Goal: Task Accomplishment & Management: Complete application form

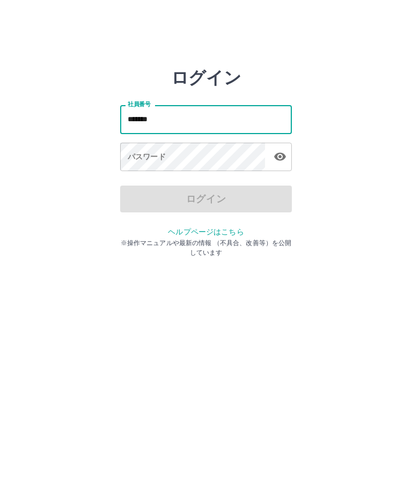
type input "*******"
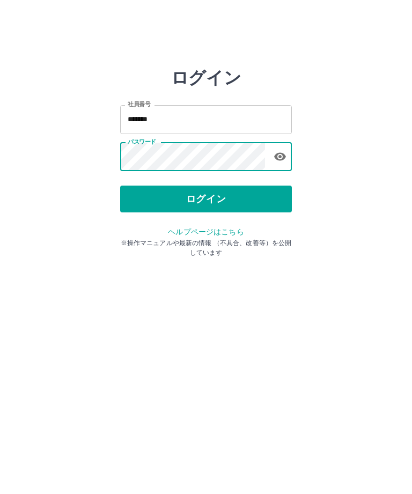
click at [241, 195] on button "ログイン" at bounding box center [206, 198] width 172 height 27
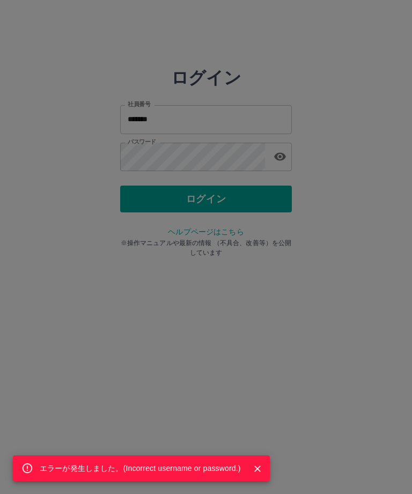
click at [224, 149] on div "エラーが発生しました。( Incorrect username or password. )" at bounding box center [206, 247] width 412 height 494
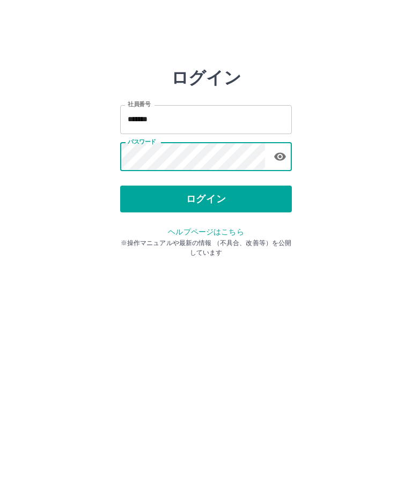
click at [209, 195] on button "ログイン" at bounding box center [206, 198] width 172 height 27
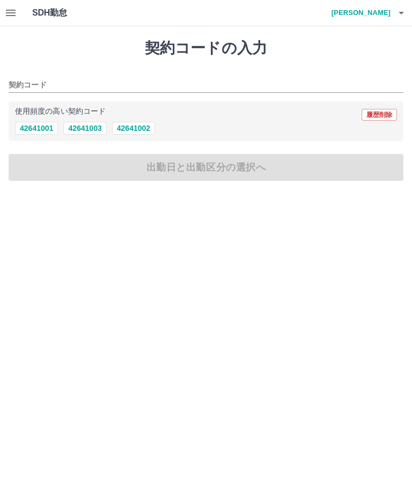
click at [135, 125] on button "42641002" at bounding box center [133, 128] width 43 height 13
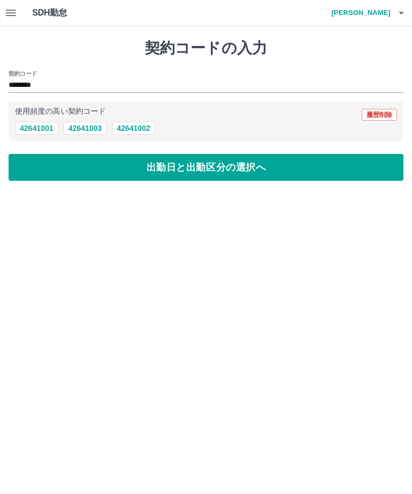
type input "********"
click at [203, 170] on button "出勤日と出勤区分の選択へ" at bounding box center [206, 167] width 395 height 27
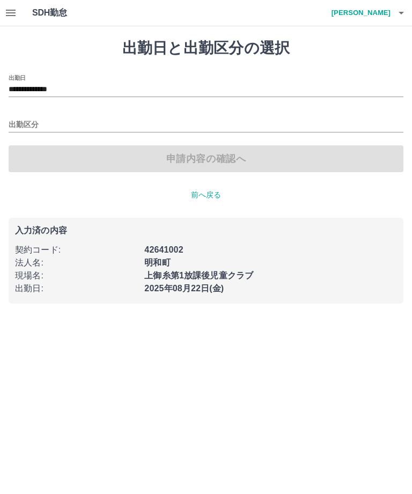
click at [232, 119] on input "出勤区分" at bounding box center [206, 124] width 395 height 13
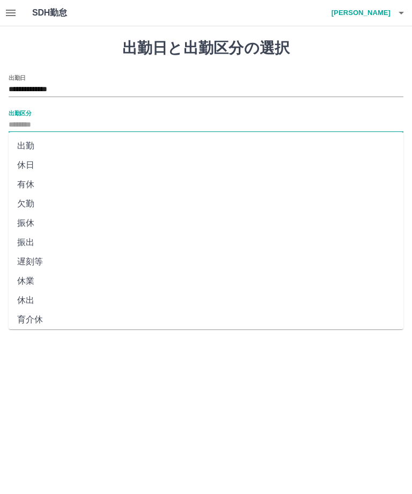
click at [182, 140] on li "出勤" at bounding box center [206, 145] width 395 height 19
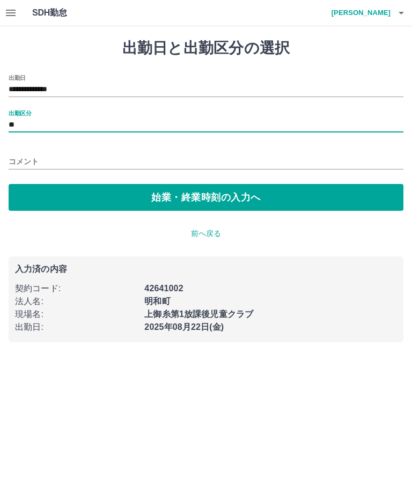
type input "**"
click at [187, 201] on button "始業・終業時刻の入力へ" at bounding box center [206, 197] width 395 height 27
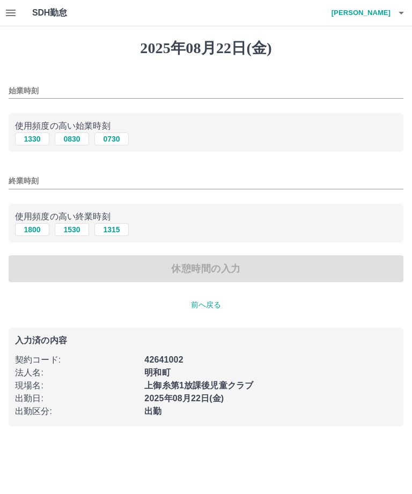
click at [81, 89] on input "始業時刻" at bounding box center [206, 91] width 395 height 16
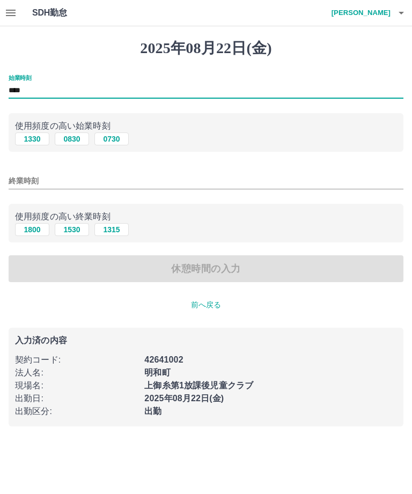
type input "****"
click at [137, 180] on input "終業時刻" at bounding box center [206, 181] width 395 height 16
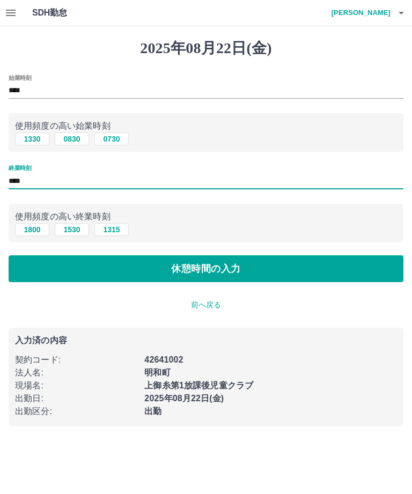
type input "****"
click at [314, 271] on button "休憩時間の入力" at bounding box center [206, 268] width 395 height 27
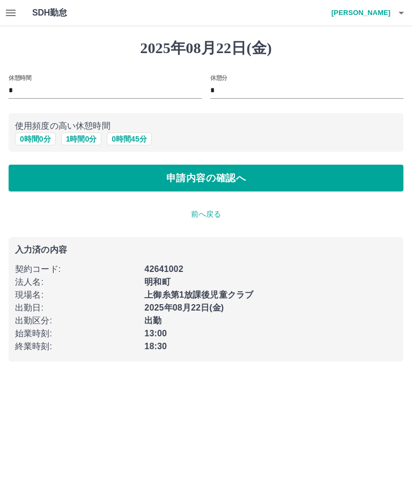
click at [43, 135] on button "0 時間 0 分" at bounding box center [35, 138] width 41 height 13
click at [288, 189] on button "申請内容の確認へ" at bounding box center [206, 178] width 395 height 27
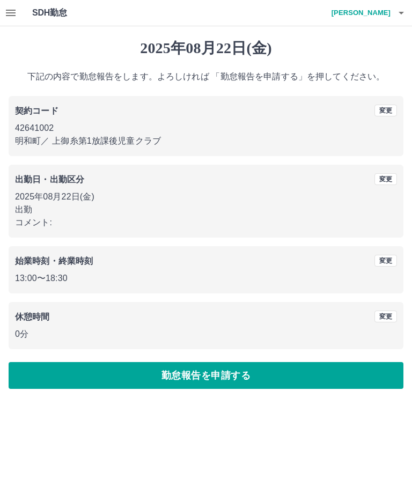
click at [225, 382] on button "勤怠報告を申請する" at bounding box center [206, 375] width 395 height 27
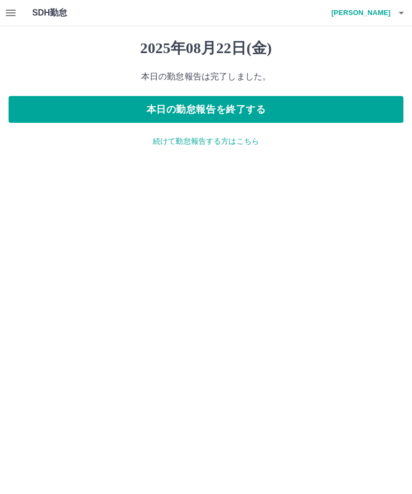
click at [339, 107] on button "本日の勤怠報告を終了する" at bounding box center [206, 109] width 395 height 27
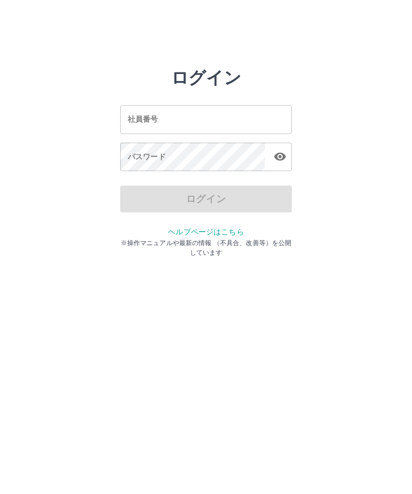
click at [219, 239] on html "ログイン 社員番号 社員番号 パスワード パスワード ログイン ヘルプページはこちら ※操作マニュアルや最新の情報 （不具合、改善等）を公開しています" at bounding box center [206, 119] width 412 height 239
click at [249, 119] on input "社員番号" at bounding box center [206, 119] width 172 height 28
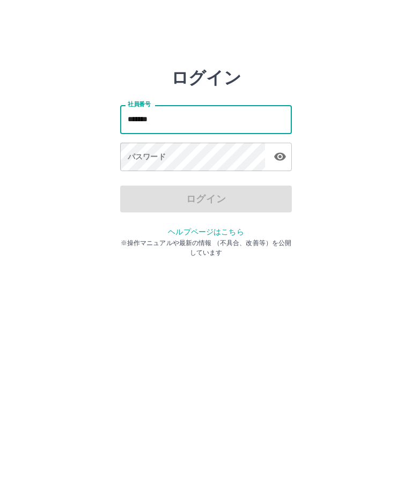
type input "*******"
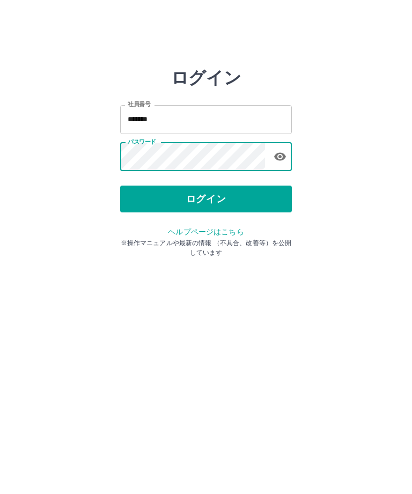
click at [216, 209] on button "ログイン" at bounding box center [206, 198] width 172 height 27
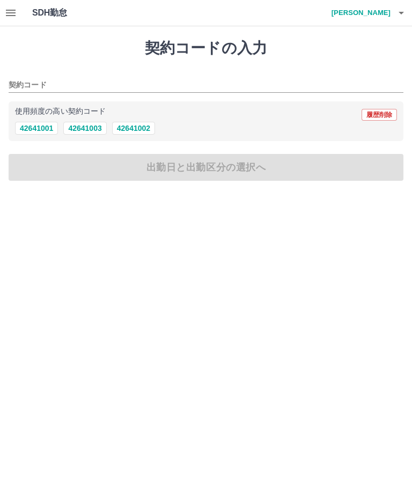
click at [140, 133] on button "42641002" at bounding box center [133, 128] width 43 height 13
type input "********"
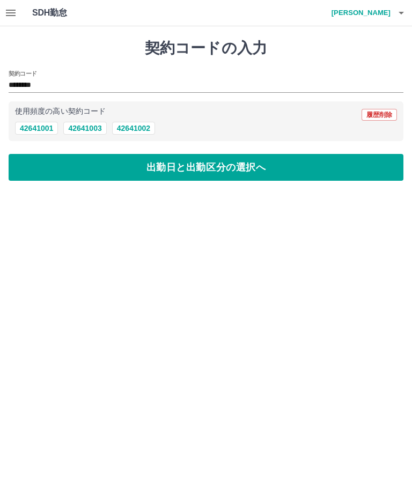
click at [166, 172] on button "出勤日と出勤区分の選択へ" at bounding box center [206, 167] width 395 height 27
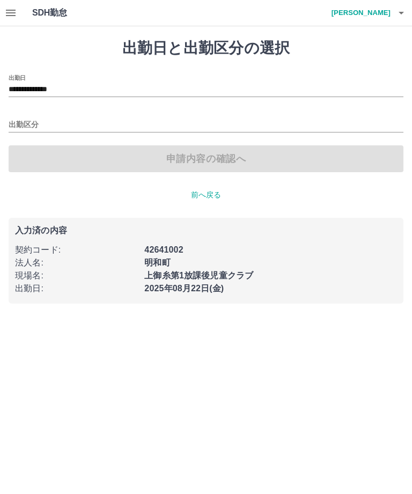
click at [194, 75] on div "**********" at bounding box center [206, 86] width 395 height 23
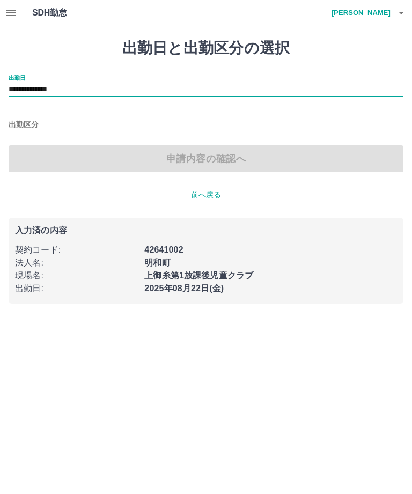
click at [254, 83] on input "**********" at bounding box center [206, 89] width 395 height 13
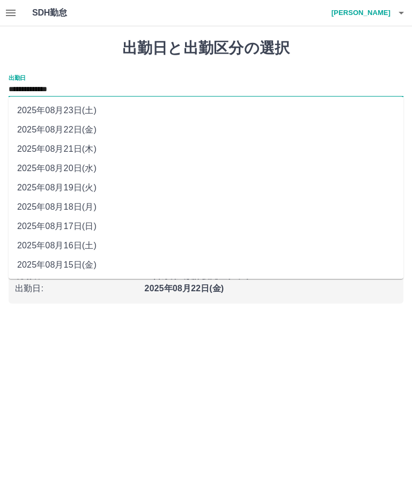
click at [80, 167] on li "2025年08月20日(水)" at bounding box center [206, 168] width 395 height 19
type input "**********"
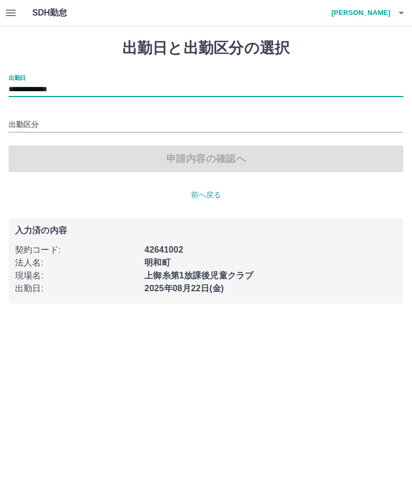
click at [174, 122] on input "出勤区分" at bounding box center [206, 124] width 395 height 13
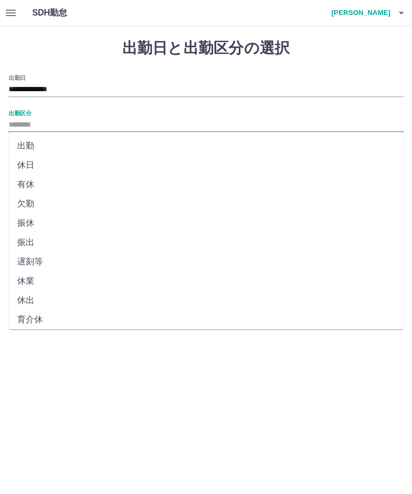
click at [73, 140] on li "出勤" at bounding box center [206, 145] width 395 height 19
type input "**"
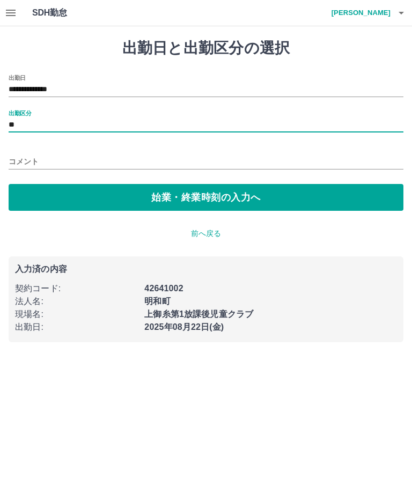
click at [167, 198] on button "始業・終業時刻の入力へ" at bounding box center [206, 197] width 395 height 27
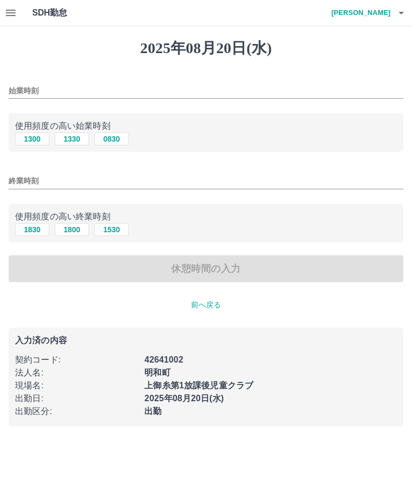
click at [150, 93] on input "始業時刻" at bounding box center [206, 91] width 395 height 16
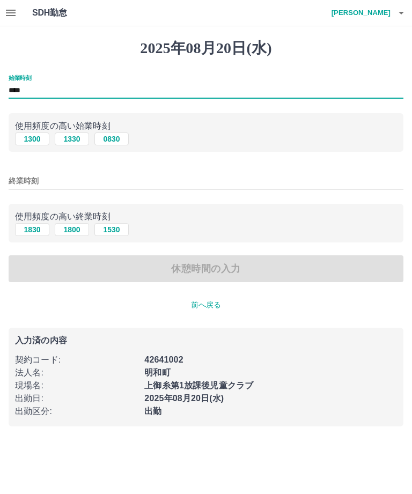
type input "****"
click at [181, 188] on input "終業時刻" at bounding box center [206, 181] width 395 height 16
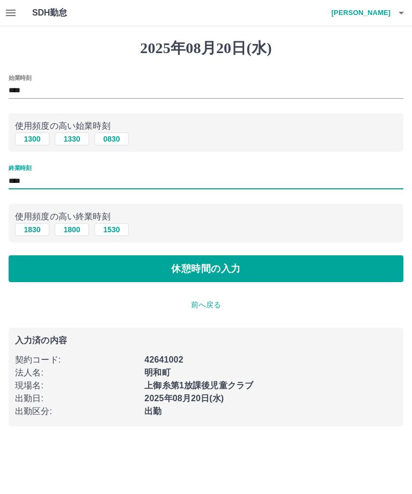
type input "****"
click at [296, 282] on button "休憩時間の入力" at bounding box center [206, 268] width 395 height 27
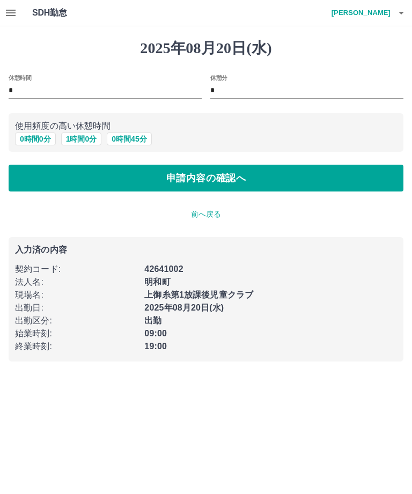
click at [90, 137] on button "1 時間 0 分" at bounding box center [81, 138] width 41 height 13
type input "*"
click at [138, 179] on button "申請内容の確認へ" at bounding box center [206, 178] width 395 height 27
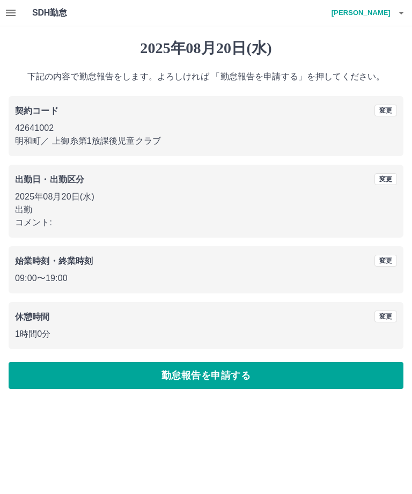
click at [267, 382] on button "勤怠報告を申請する" at bounding box center [206, 375] width 395 height 27
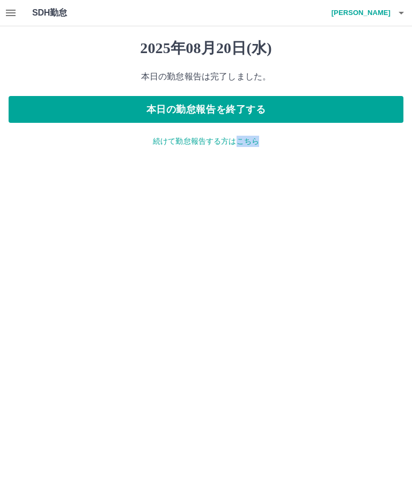
click at [190, 144] on p "続けて勤怠報告する方はこちら" at bounding box center [206, 141] width 395 height 11
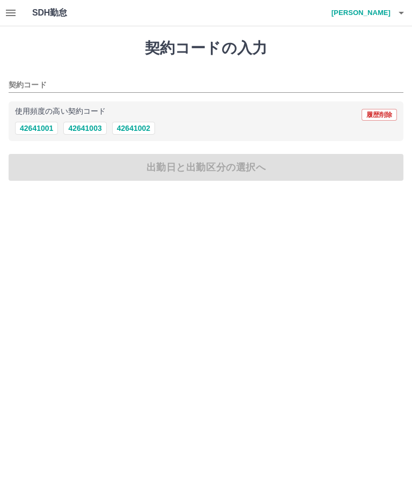
click at [136, 135] on button "42641002" at bounding box center [133, 128] width 43 height 13
type input "********"
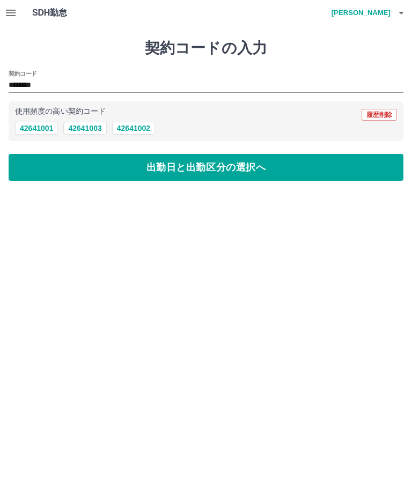
click at [162, 167] on button "出勤日と出勤区分の選択へ" at bounding box center [206, 167] width 395 height 27
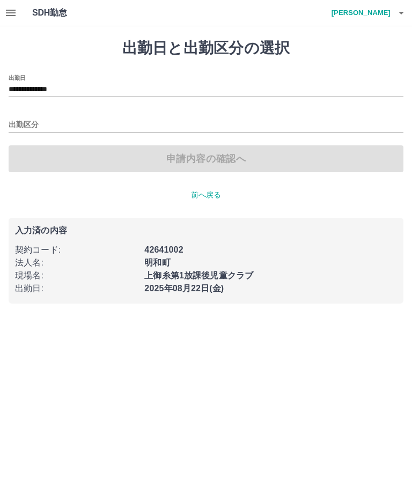
click at [89, 90] on input "**********" at bounding box center [206, 89] width 395 height 13
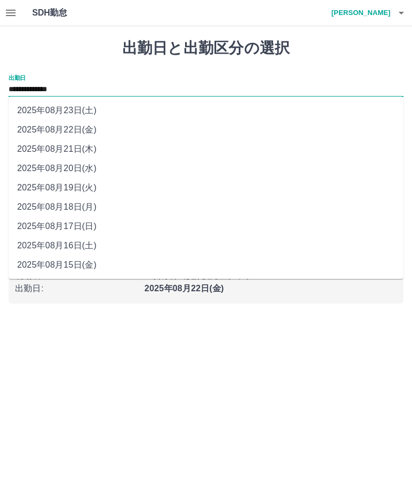
click at [96, 150] on li "2025年08月21日(木)" at bounding box center [206, 148] width 395 height 19
type input "**********"
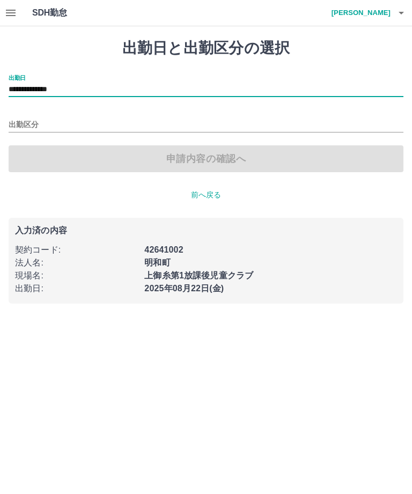
click at [165, 125] on input "出勤区分" at bounding box center [206, 124] width 395 height 13
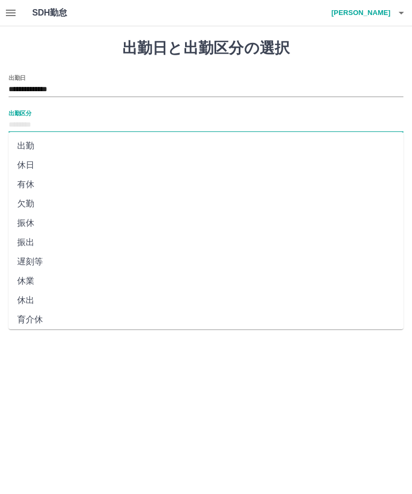
click at [116, 147] on li "出勤" at bounding box center [206, 145] width 395 height 19
type input "**"
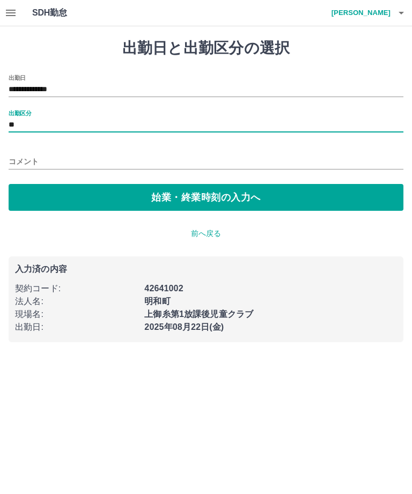
click at [152, 202] on button "始業・終業時刻の入力へ" at bounding box center [206, 197] width 395 height 27
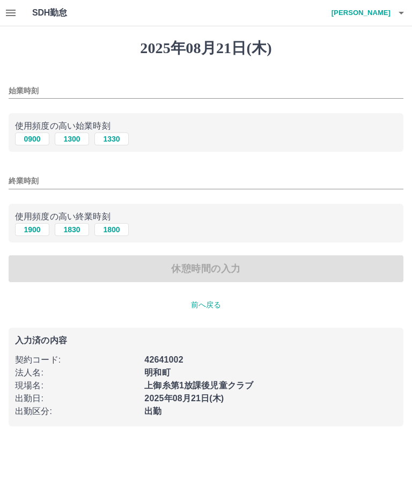
click at [27, 137] on button "0900" at bounding box center [32, 138] width 34 height 13
type input "****"
click at [36, 231] on button "1900" at bounding box center [32, 229] width 34 height 13
type input "****"
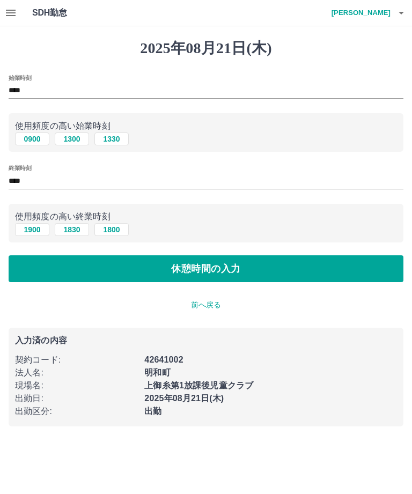
click at [100, 271] on button "休憩時間の入力" at bounding box center [206, 268] width 395 height 27
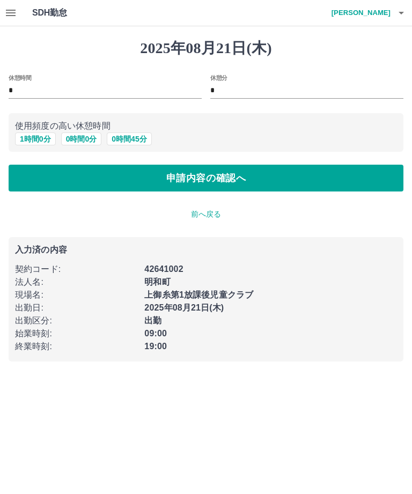
click at [42, 141] on button "1 時間 0 分" at bounding box center [35, 138] width 41 height 13
type input "*"
click at [121, 183] on button "申請内容の確認へ" at bounding box center [206, 178] width 395 height 27
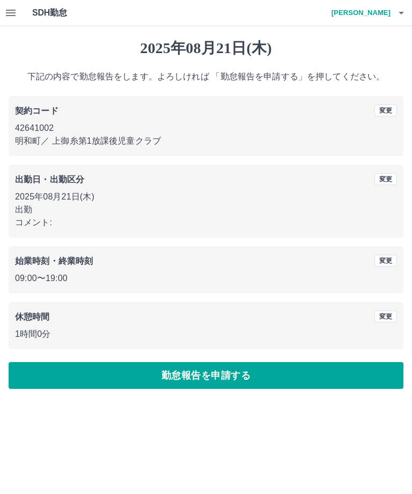
click at [246, 362] on button "勤怠報告を申請する" at bounding box center [206, 375] width 395 height 27
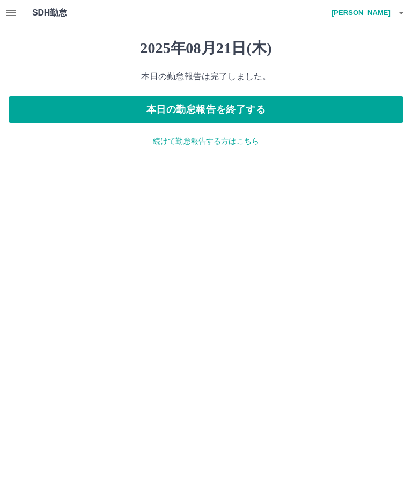
click at [13, 18] on icon "button" at bounding box center [10, 12] width 13 height 13
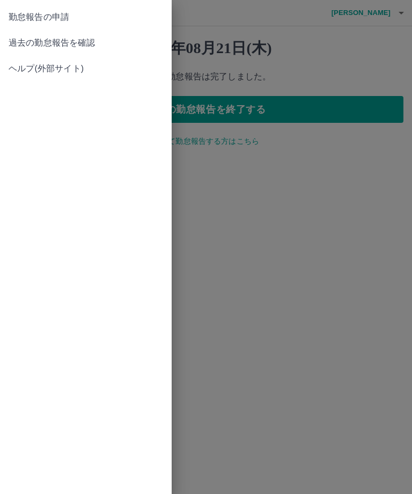
click at [96, 36] on span "過去の勤怠報告を確認" at bounding box center [86, 42] width 154 height 13
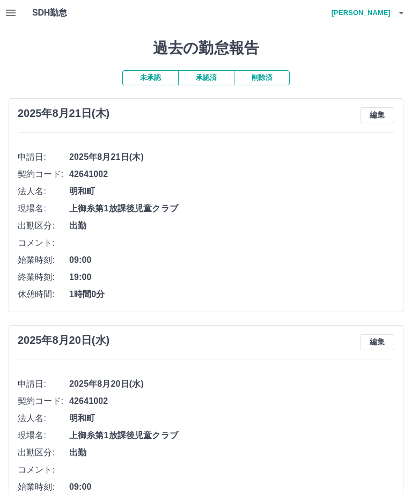
click at [205, 77] on button "承認済" at bounding box center [206, 77] width 56 height 15
click at [12, 6] on icon "button" at bounding box center [10, 12] width 13 height 13
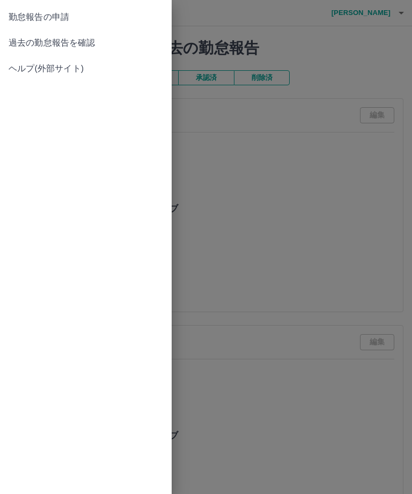
click at [69, 15] on span "勤怠報告の申請" at bounding box center [86, 17] width 154 height 13
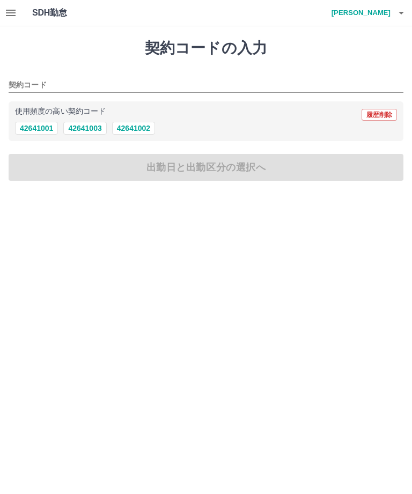
click at [138, 129] on button "42641002" at bounding box center [133, 128] width 43 height 13
type input "********"
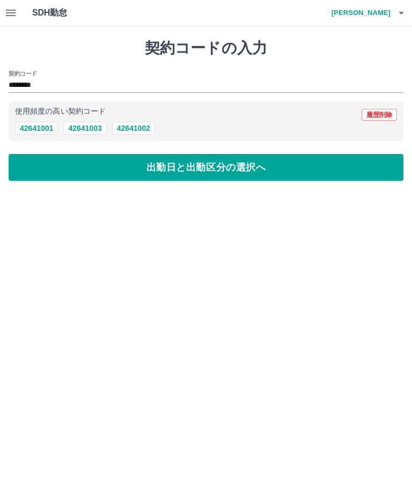
click at [125, 173] on button "出勤日と出勤区分の選択へ" at bounding box center [206, 167] width 395 height 27
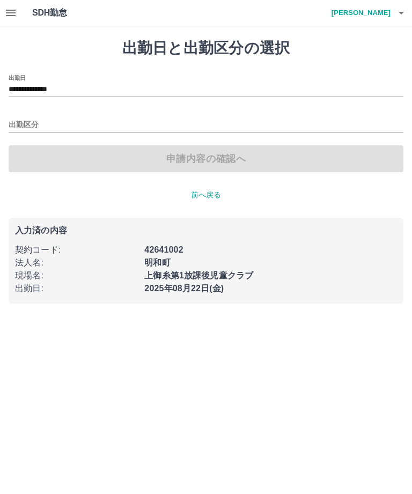
click at [144, 121] on input "出勤区分" at bounding box center [206, 124] width 395 height 13
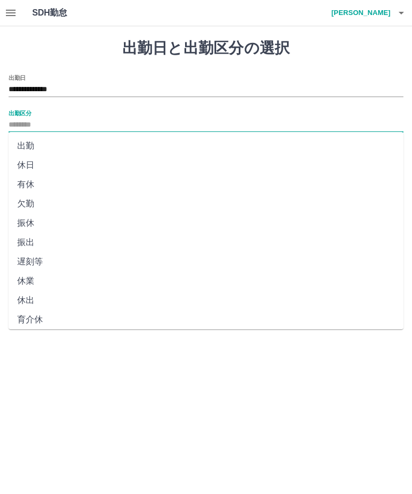
click at [45, 143] on li "出勤" at bounding box center [206, 145] width 395 height 19
type input "**"
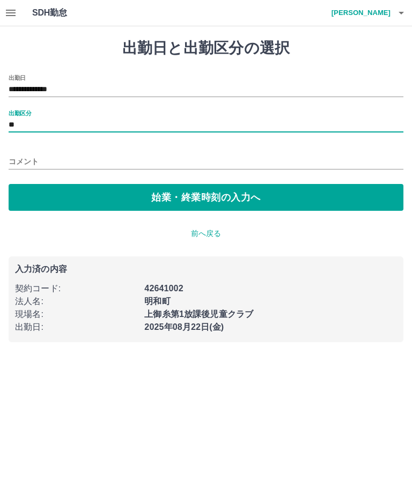
click at [150, 192] on button "始業・終業時刻の入力へ" at bounding box center [206, 197] width 395 height 27
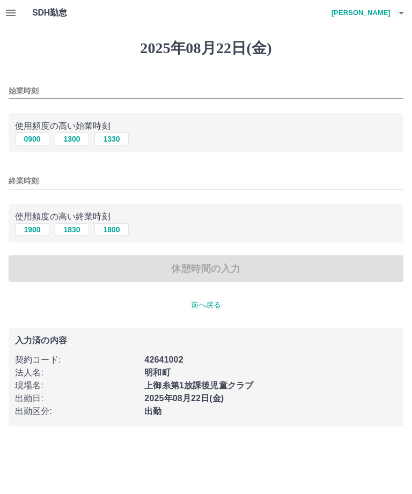
click at [25, 136] on button "0900" at bounding box center [32, 138] width 34 height 13
type input "****"
click at [33, 225] on button "1900" at bounding box center [32, 229] width 34 height 13
type input "****"
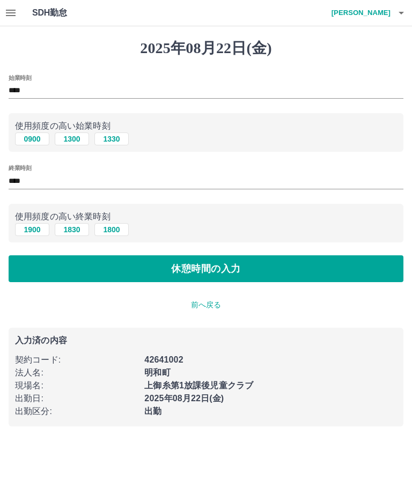
click at [97, 277] on button "休憩時間の入力" at bounding box center [206, 268] width 395 height 27
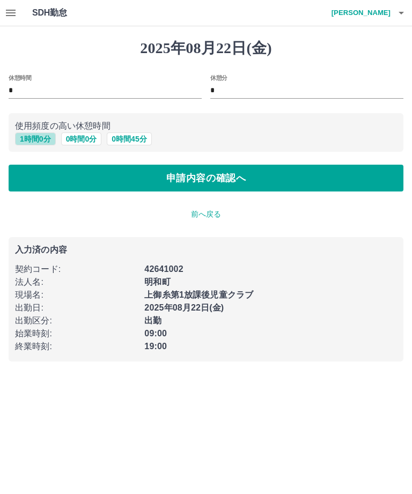
click at [39, 145] on button "1 時間 0 分" at bounding box center [35, 138] width 41 height 13
type input "*"
click at [88, 189] on button "申請内容の確認へ" at bounding box center [206, 178] width 395 height 27
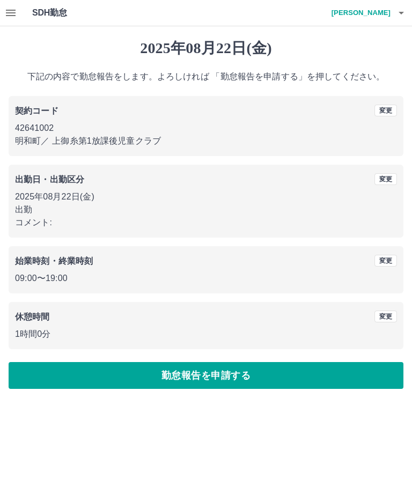
click at [221, 386] on button "勤怠報告を申請する" at bounding box center [206, 375] width 395 height 27
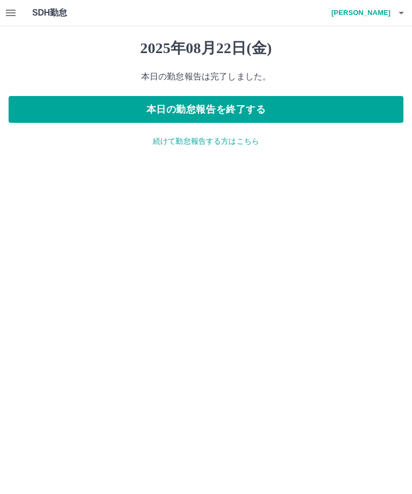
click at [18, 10] on button "button" at bounding box center [10, 13] width 21 height 26
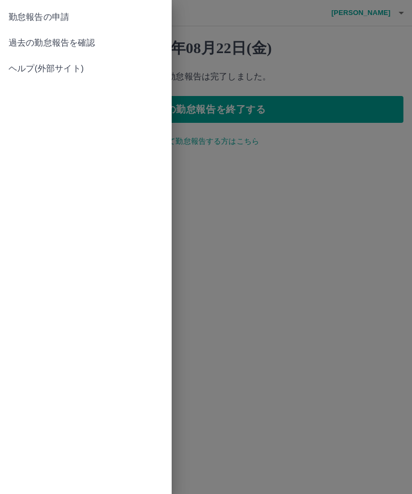
click at [56, 43] on span "過去の勤怠報告を確認" at bounding box center [86, 42] width 154 height 13
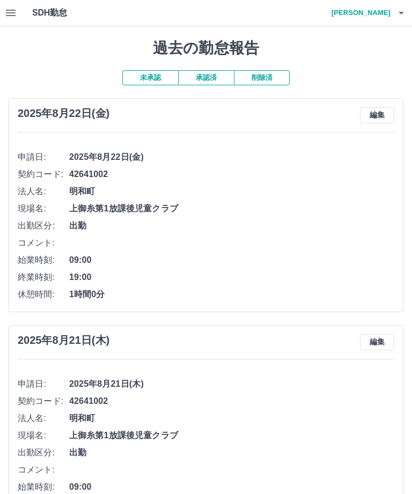
click at [385, 17] on h4 "松井　響" at bounding box center [358, 13] width 64 height 26
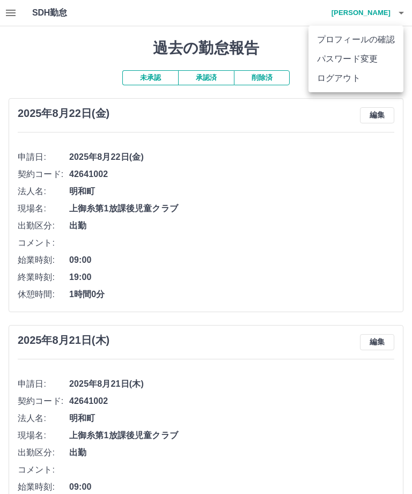
click at [338, 86] on li "ログアウト" at bounding box center [355, 78] width 95 height 19
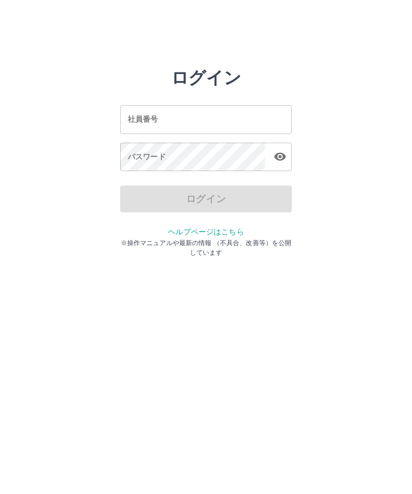
click at [255, 116] on input "社員番号" at bounding box center [206, 119] width 172 height 28
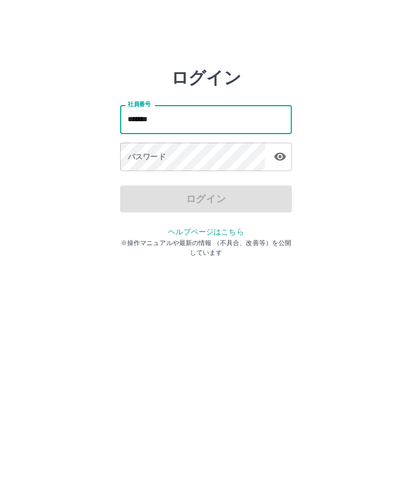
type input "*******"
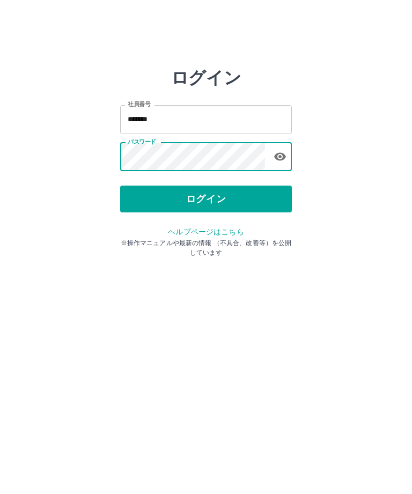
click at [234, 199] on button "ログイン" at bounding box center [206, 198] width 172 height 27
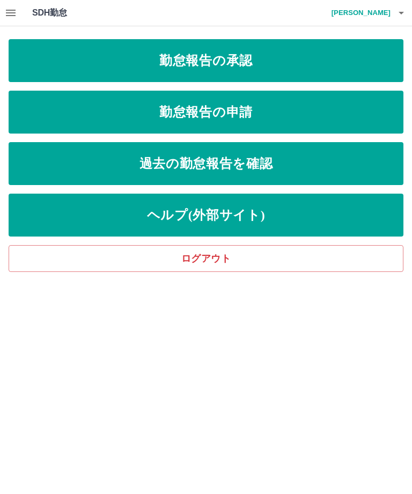
click at [353, 110] on link "勤怠報告の申請" at bounding box center [206, 112] width 395 height 43
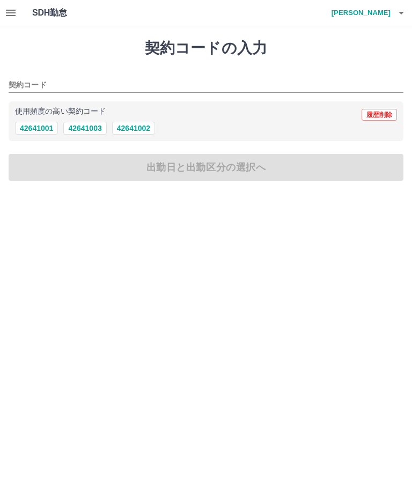
click at [127, 132] on button "42641002" at bounding box center [133, 128] width 43 height 13
type input "********"
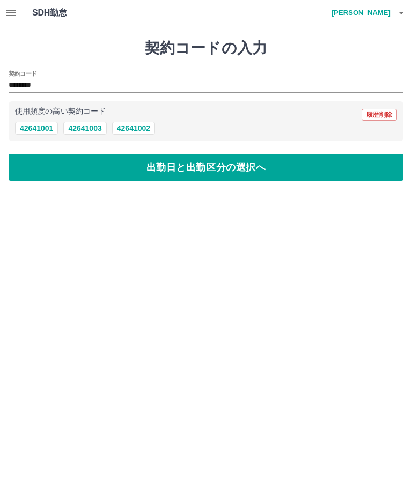
click at [143, 173] on button "出勤日と出勤区分の選択へ" at bounding box center [206, 167] width 395 height 27
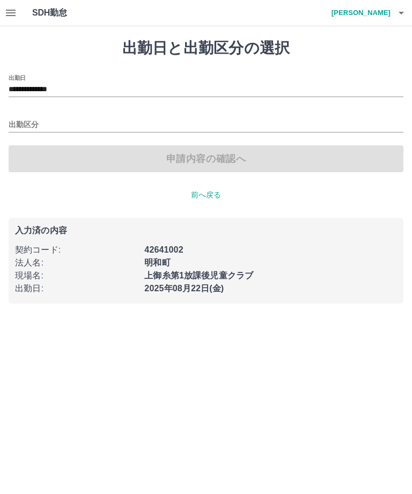
click at [91, 127] on input "出勤区分" at bounding box center [206, 124] width 395 height 13
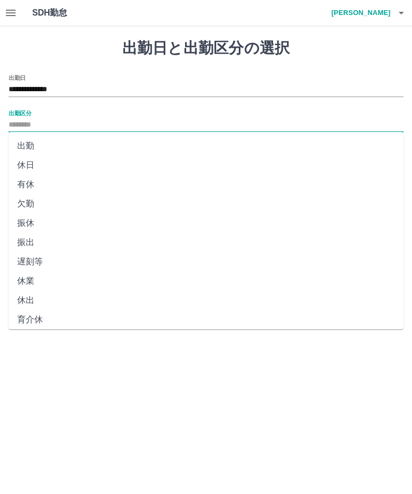
click at [33, 145] on li "出勤" at bounding box center [206, 145] width 395 height 19
type input "**"
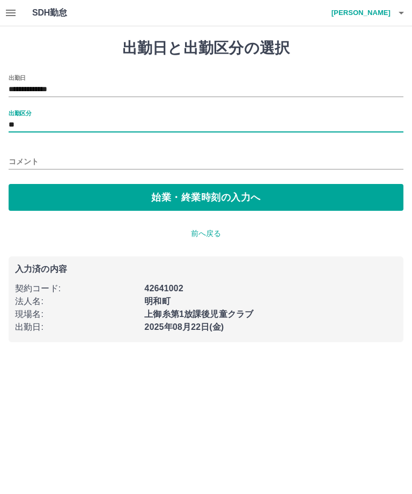
click at [150, 194] on button "始業・終業時刻の入力へ" at bounding box center [206, 197] width 395 height 27
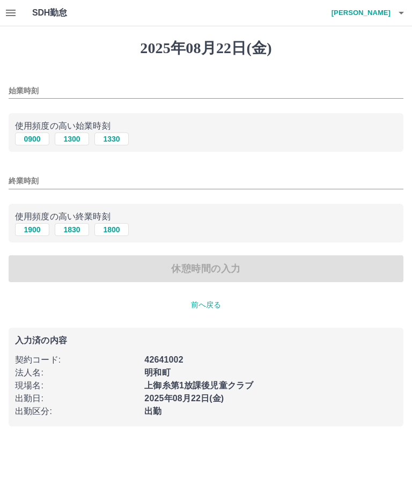
click at [145, 87] on input "始業時刻" at bounding box center [206, 91] width 395 height 16
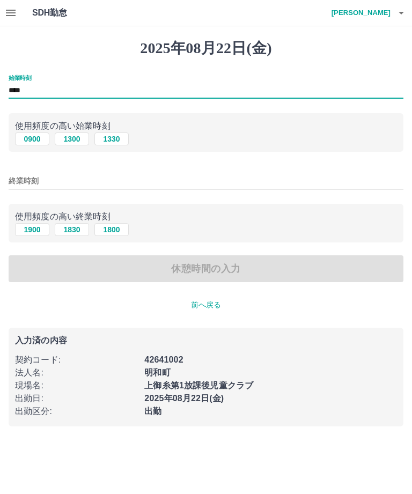
type input "****"
click at [105, 181] on input "終業時刻" at bounding box center [206, 181] width 395 height 16
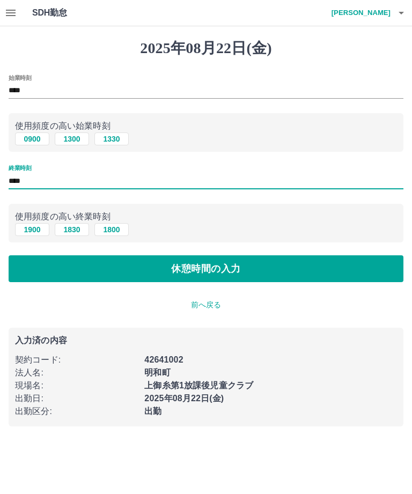
type input "****"
click at [240, 269] on button "休憩時間の入力" at bounding box center [206, 268] width 395 height 27
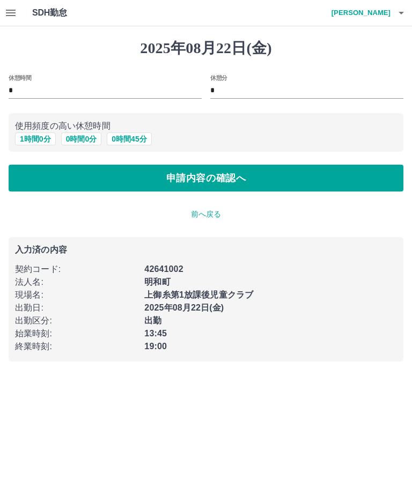
click at [286, 177] on button "申請内容の確認へ" at bounding box center [206, 178] width 395 height 27
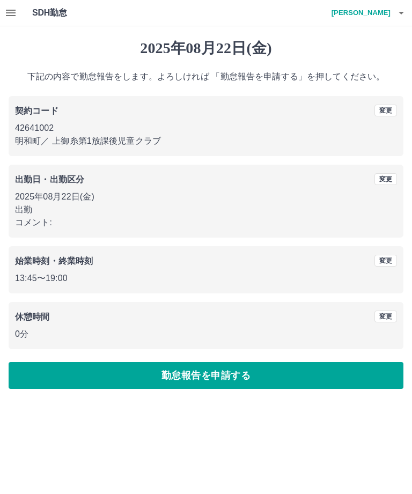
click at [240, 376] on button "勤怠報告を申請する" at bounding box center [206, 375] width 395 height 27
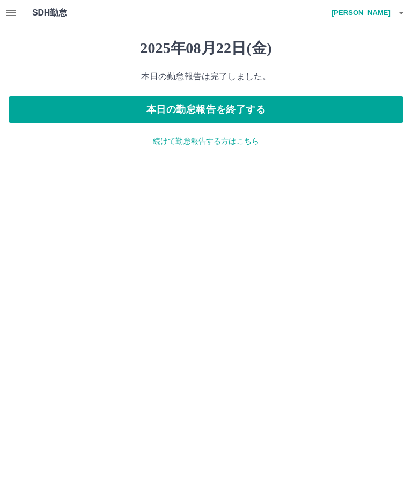
click at [228, 139] on p "続けて勤怠報告する方はこちら" at bounding box center [206, 141] width 395 height 11
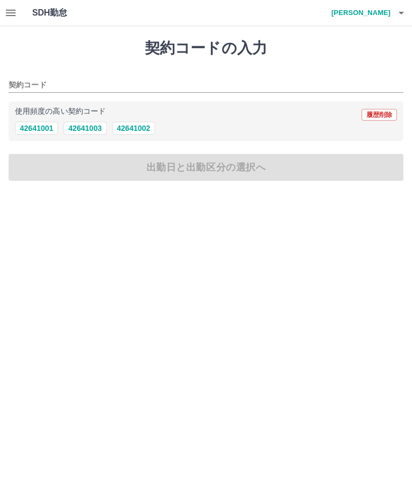
click at [143, 129] on button "42641002" at bounding box center [133, 128] width 43 height 13
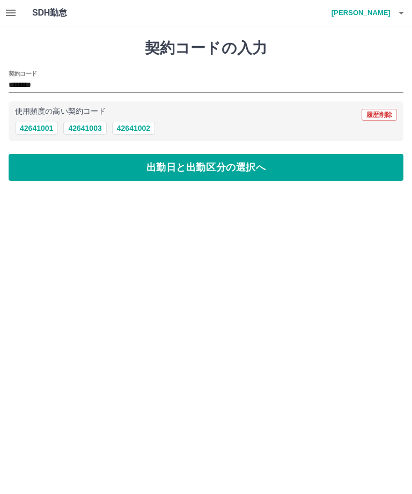
type input "********"
click at [203, 160] on button "出勤日と出勤区分の選択へ" at bounding box center [206, 167] width 395 height 27
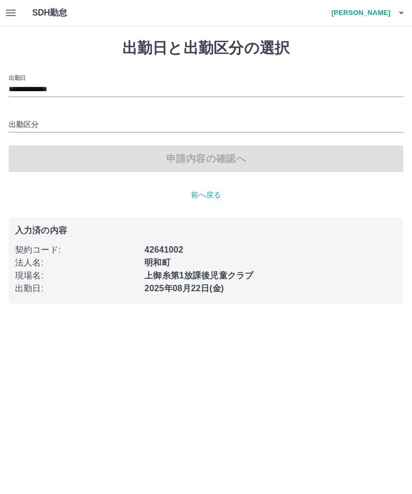
click at [144, 83] on input "**********" at bounding box center [206, 89] width 395 height 13
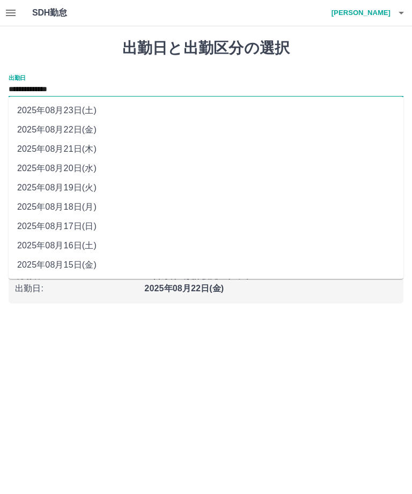
click at [86, 148] on li "2025年08月21日(木)" at bounding box center [206, 148] width 395 height 19
type input "**********"
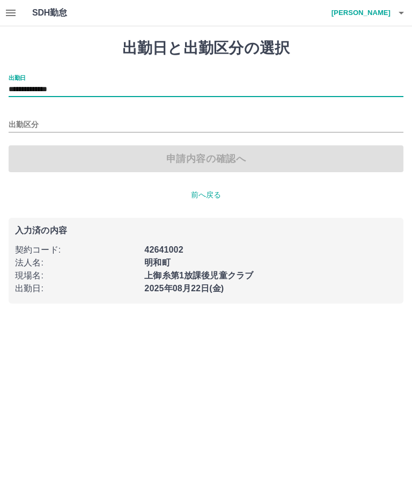
click at [213, 121] on input "出勤区分" at bounding box center [206, 124] width 395 height 13
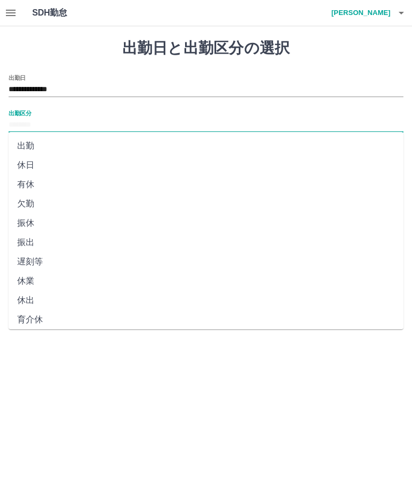
click at [139, 144] on li "出勤" at bounding box center [206, 145] width 395 height 19
type input "**"
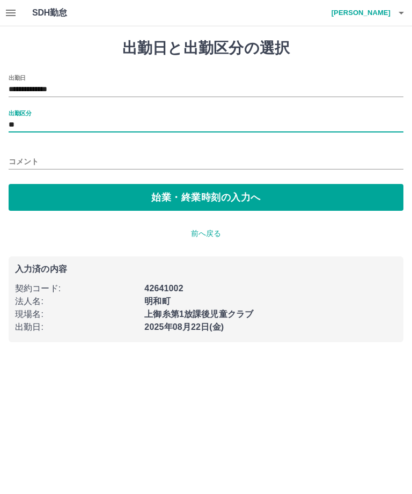
click at [202, 198] on button "始業・終業時刻の入力へ" at bounding box center [206, 197] width 395 height 27
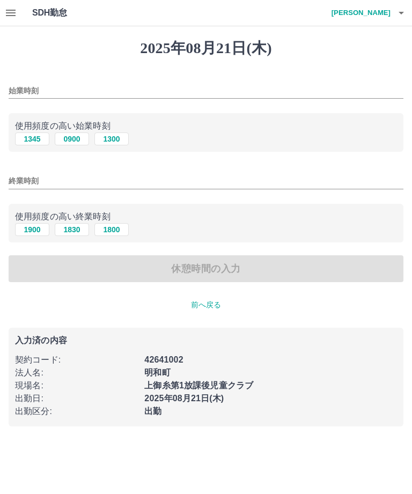
click at [76, 141] on button "0900" at bounding box center [72, 138] width 34 height 13
type input "****"
click at [33, 231] on button "1900" at bounding box center [32, 229] width 34 height 13
type input "****"
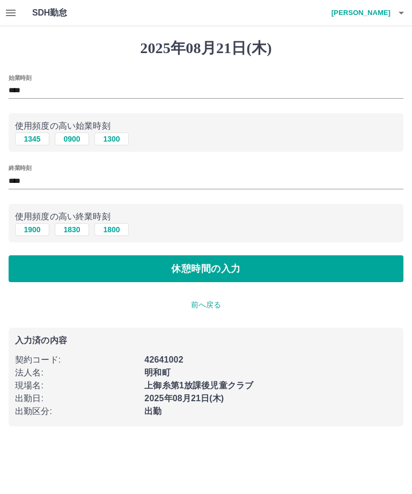
click at [195, 276] on button "休憩時間の入力" at bounding box center [206, 268] width 395 height 27
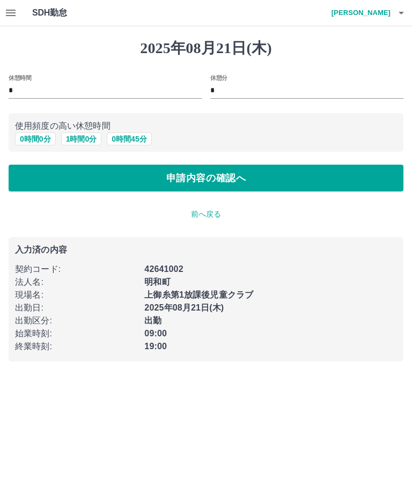
click at [75, 142] on button "1 時間 0 分" at bounding box center [81, 138] width 41 height 13
type input "*"
click at [109, 181] on button "申請内容の確認へ" at bounding box center [206, 178] width 395 height 27
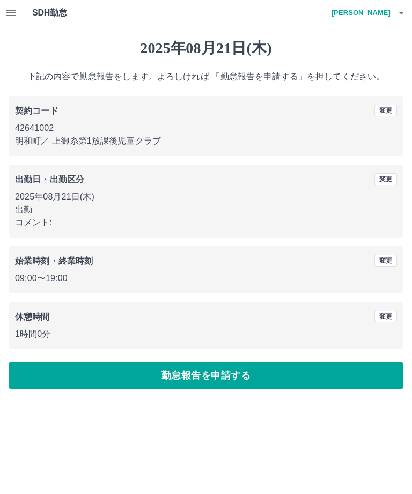
click at [210, 377] on button "勤怠報告を申請する" at bounding box center [206, 375] width 395 height 27
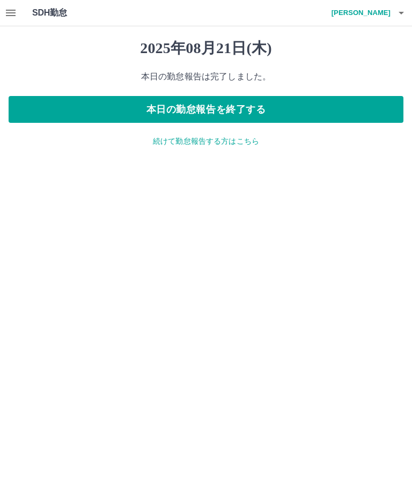
click at [223, 136] on p "続けて勤怠報告する方はこちら" at bounding box center [206, 141] width 395 height 11
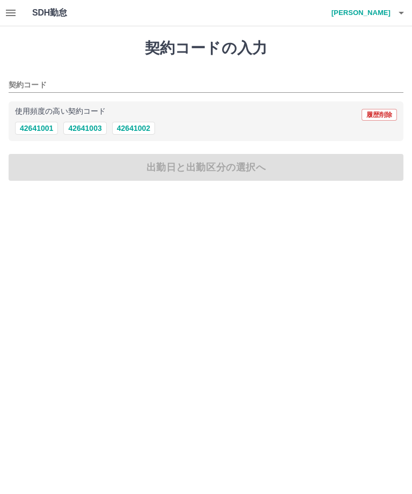
click at [143, 125] on button "42641002" at bounding box center [133, 128] width 43 height 13
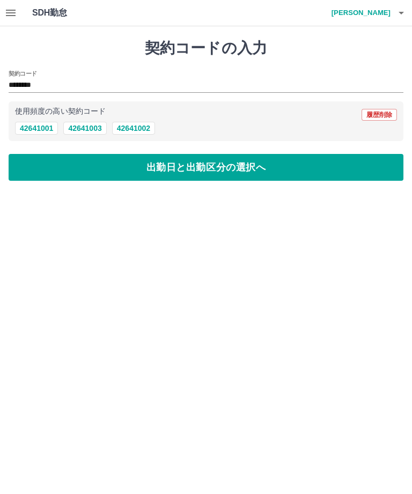
type input "********"
click at [172, 169] on button "出勤日と出勤区分の選択へ" at bounding box center [206, 167] width 395 height 27
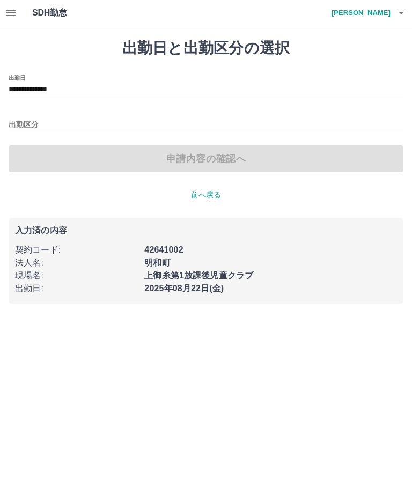
click at [182, 90] on input "**********" at bounding box center [206, 89] width 395 height 13
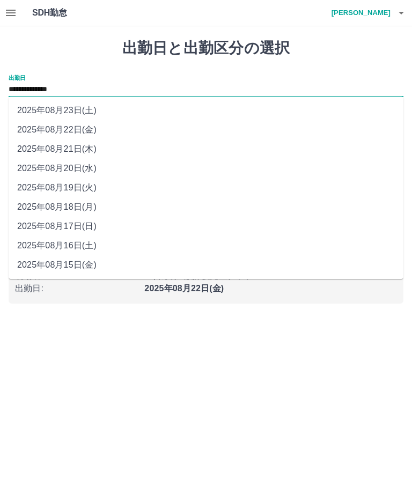
click at [85, 168] on li "2025年08月20日(水)" at bounding box center [206, 168] width 395 height 19
type input "**********"
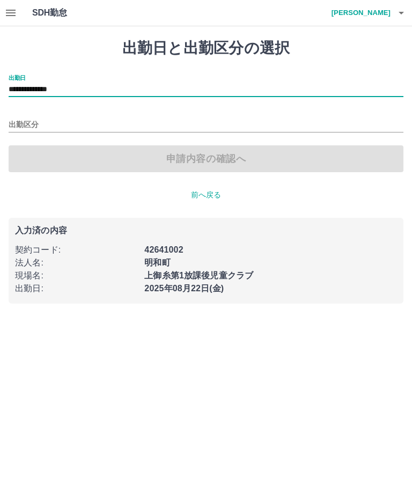
click at [196, 118] on input "出勤区分" at bounding box center [206, 124] width 395 height 13
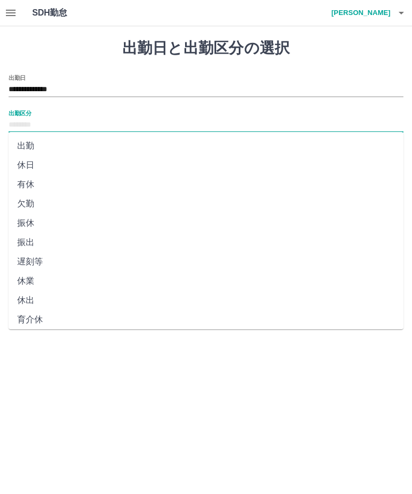
click at [182, 147] on li "出勤" at bounding box center [206, 145] width 395 height 19
type input "**"
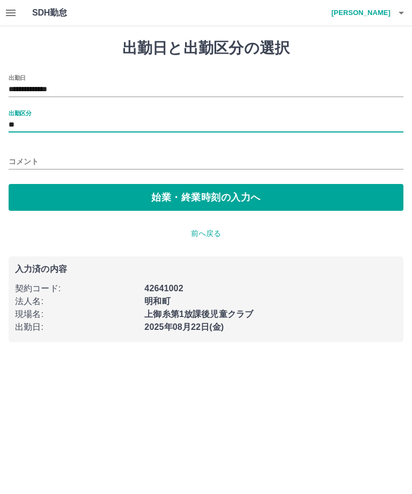
click at [236, 194] on button "始業・終業時刻の入力へ" at bounding box center [206, 197] width 395 height 27
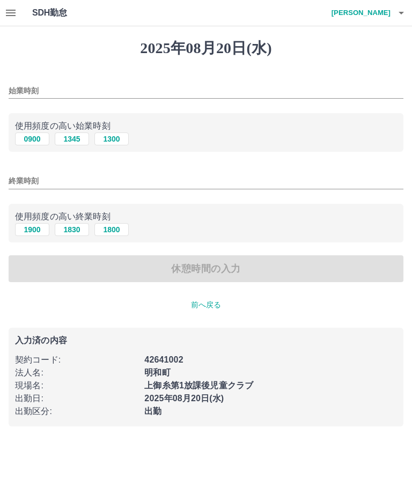
click at [30, 140] on button "0900" at bounding box center [32, 138] width 34 height 13
type input "****"
click at [32, 228] on button "1900" at bounding box center [32, 229] width 34 height 13
type input "****"
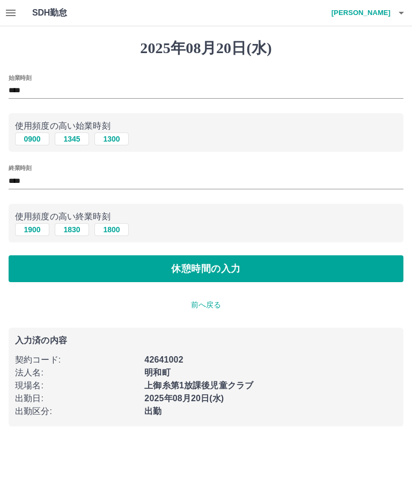
click at [182, 273] on button "休憩時間の入力" at bounding box center [206, 268] width 395 height 27
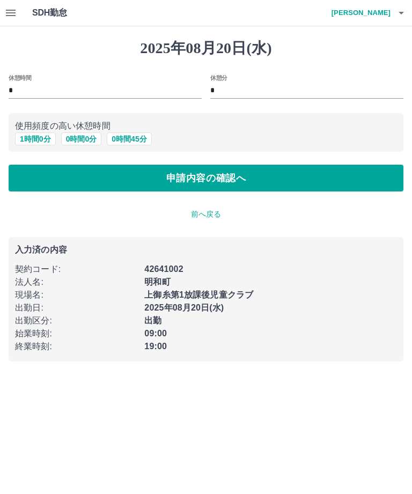
click at [30, 134] on button "1 時間 0 分" at bounding box center [35, 138] width 41 height 13
type input "*"
click at [129, 180] on button "申請内容の確認へ" at bounding box center [206, 178] width 395 height 27
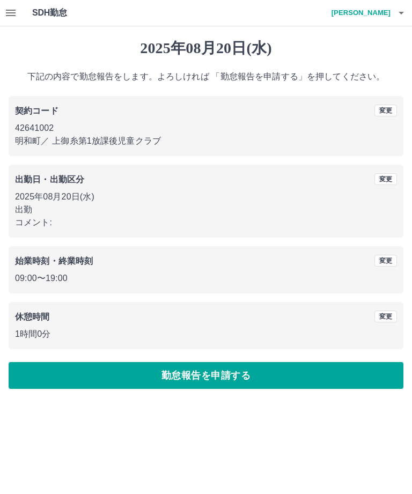
click at [203, 372] on button "勤怠報告を申請する" at bounding box center [206, 375] width 395 height 27
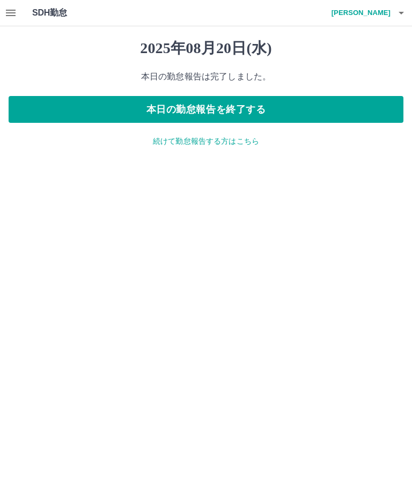
click at [14, 12] on icon "button" at bounding box center [11, 13] width 10 height 6
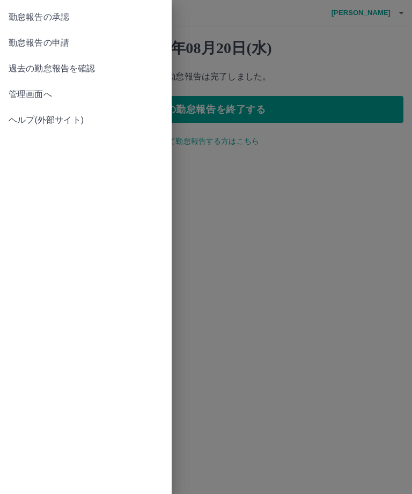
click at [63, 14] on span "勤怠報告の承認" at bounding box center [86, 17] width 154 height 13
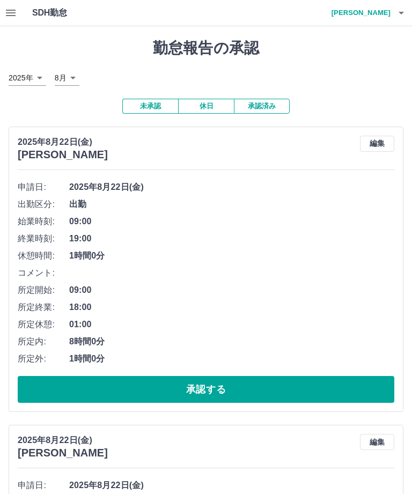
click at [295, 389] on button "承認する" at bounding box center [206, 389] width 376 height 27
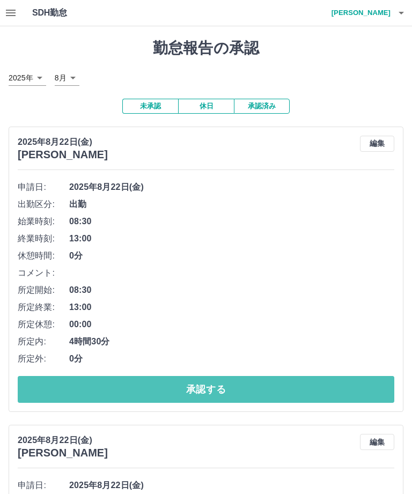
click at [287, 380] on button "承認する" at bounding box center [206, 389] width 376 height 27
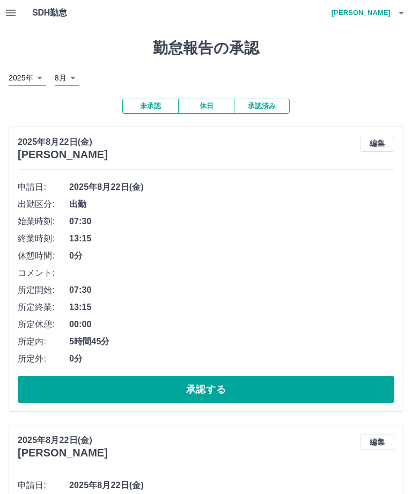
click at [226, 391] on button "承認する" at bounding box center [206, 389] width 376 height 27
click at [236, 387] on button "承認する" at bounding box center [206, 389] width 376 height 27
click at [236, 381] on button "承認する" at bounding box center [206, 389] width 376 height 27
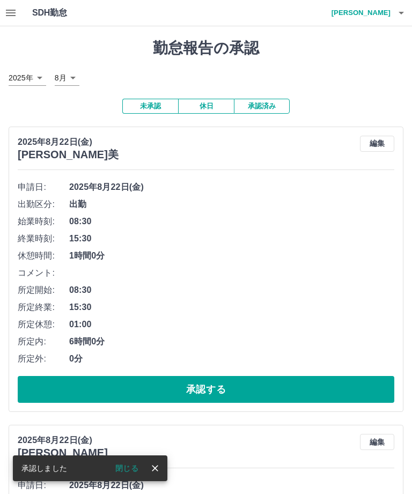
click at [197, 383] on button "承認する" at bounding box center [206, 389] width 376 height 27
click at [188, 380] on button "承認する" at bounding box center [206, 389] width 376 height 27
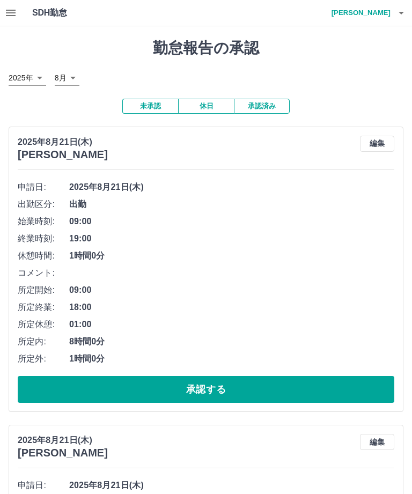
click at [262, 387] on button "承認する" at bounding box center [206, 389] width 376 height 27
click at [291, 380] on button "承認する" at bounding box center [206, 389] width 376 height 27
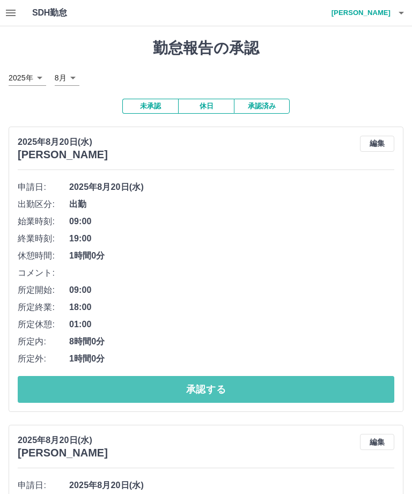
click at [335, 385] on button "承認する" at bounding box center [206, 389] width 376 height 27
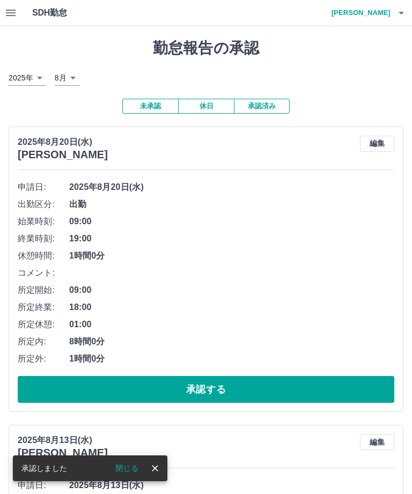
click at [267, 385] on button "承認する" at bounding box center [206, 389] width 376 height 27
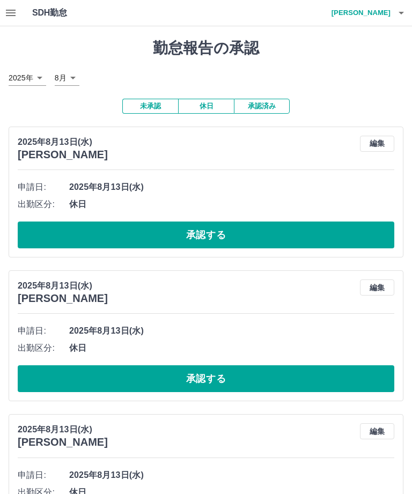
click at [311, 238] on button "承認する" at bounding box center [206, 234] width 376 height 27
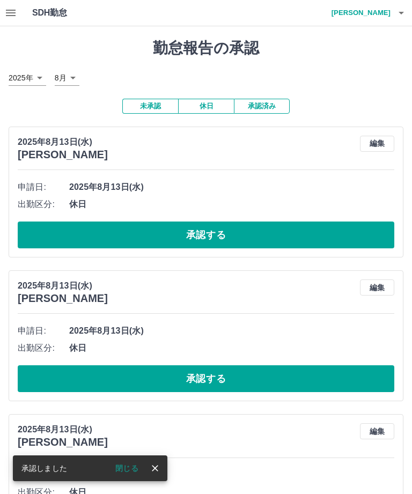
click at [250, 246] on button "承認する" at bounding box center [206, 234] width 376 height 27
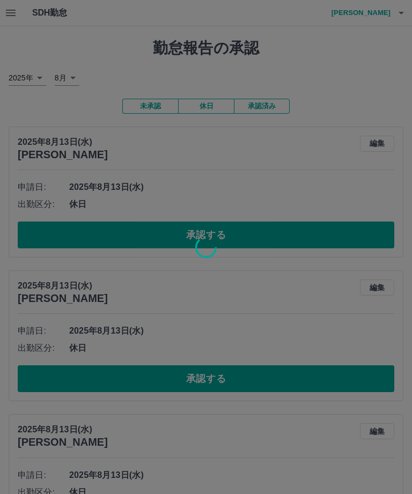
click at [250, 246] on div at bounding box center [206, 247] width 412 height 494
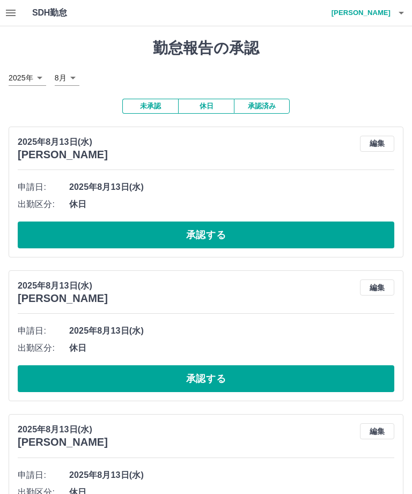
click at [298, 226] on button "承認する" at bounding box center [206, 234] width 376 height 27
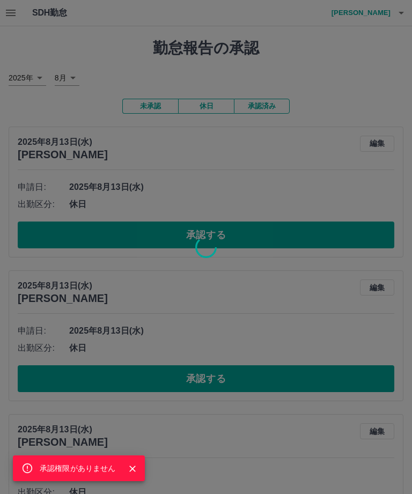
click at [137, 465] on icon "Close" at bounding box center [132, 468] width 11 height 11
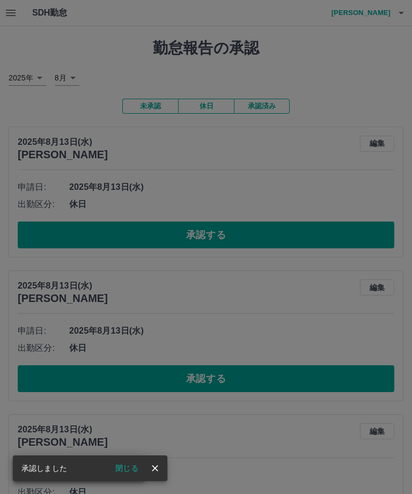
click at [318, 208] on div "承認権限がありません" at bounding box center [206, 247] width 412 height 494
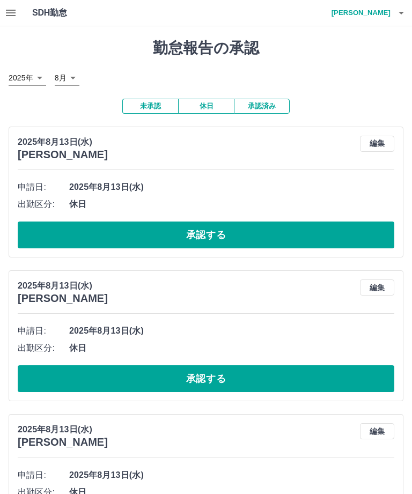
click at [311, 227] on button "承認する" at bounding box center [206, 234] width 376 height 27
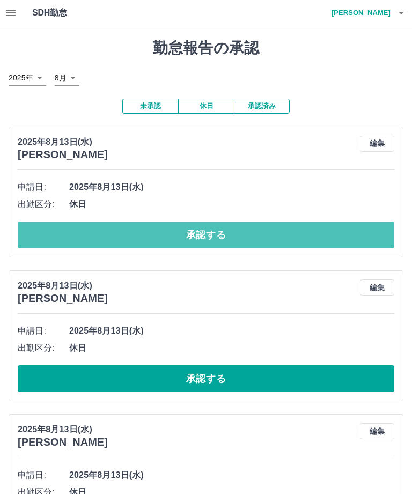
click at [306, 243] on button "承認する" at bounding box center [206, 234] width 376 height 27
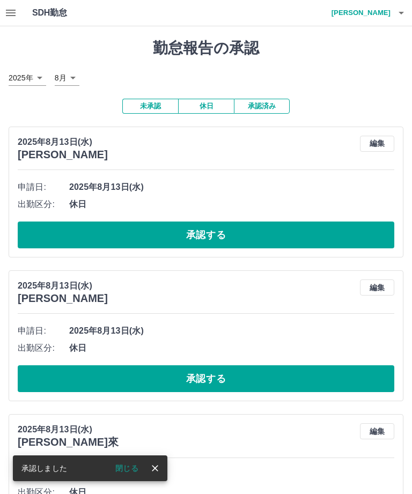
click at [285, 239] on button "承認する" at bounding box center [206, 234] width 376 height 27
click at [304, 229] on button "承認する" at bounding box center [206, 234] width 376 height 27
click at [320, 226] on button "承認する" at bounding box center [206, 234] width 376 height 27
click at [288, 224] on button "承認する" at bounding box center [206, 234] width 376 height 27
click at [294, 231] on button "承認する" at bounding box center [206, 234] width 376 height 27
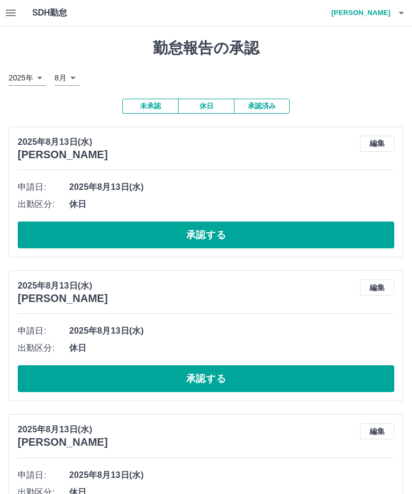
click at [302, 221] on button "承認する" at bounding box center [206, 234] width 376 height 27
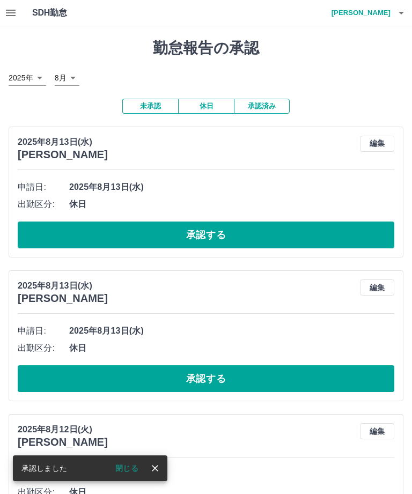
click at [295, 235] on button "承認する" at bounding box center [206, 234] width 376 height 27
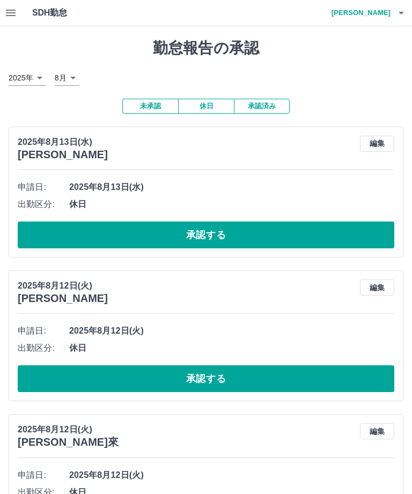
click at [299, 227] on button "承認する" at bounding box center [206, 234] width 376 height 27
click at [302, 226] on button "承認する" at bounding box center [206, 234] width 376 height 27
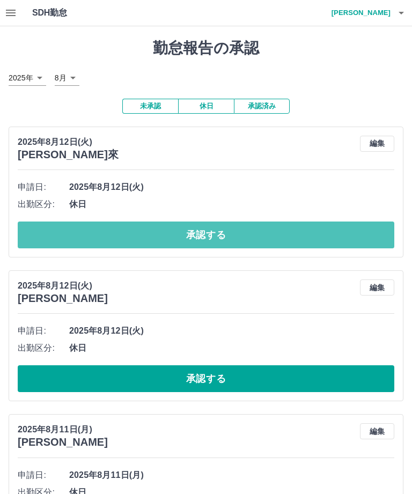
click at [311, 221] on button "承認する" at bounding box center [206, 234] width 376 height 27
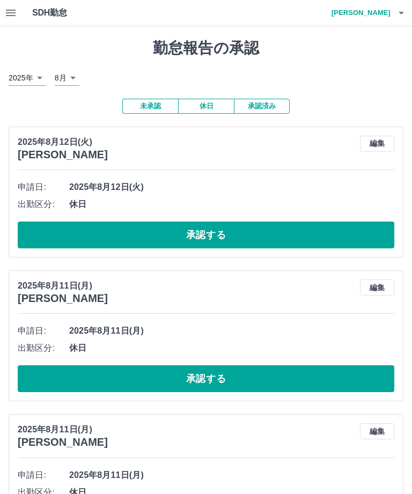
click at [311, 216] on div "申請日: 2025年8月12日(火) 出勤区分: 休日 承認する" at bounding box center [206, 214] width 376 height 70
click at [310, 229] on button "承認する" at bounding box center [206, 234] width 376 height 27
click at [314, 221] on button "承認する" at bounding box center [206, 234] width 376 height 27
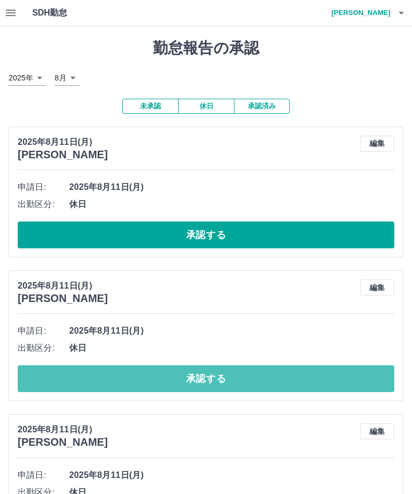
click at [254, 376] on button "承認する" at bounding box center [206, 378] width 376 height 27
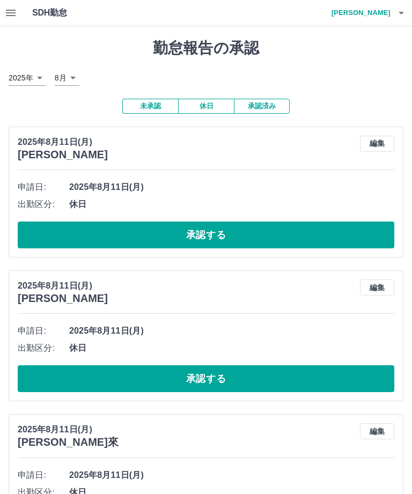
click at [270, 381] on button "承認する" at bounding box center [206, 378] width 376 height 27
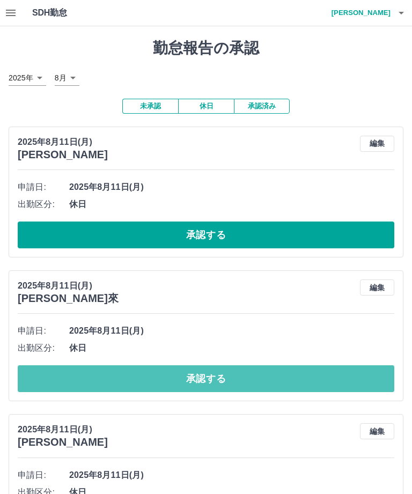
click at [271, 377] on button "承認する" at bounding box center [206, 378] width 376 height 27
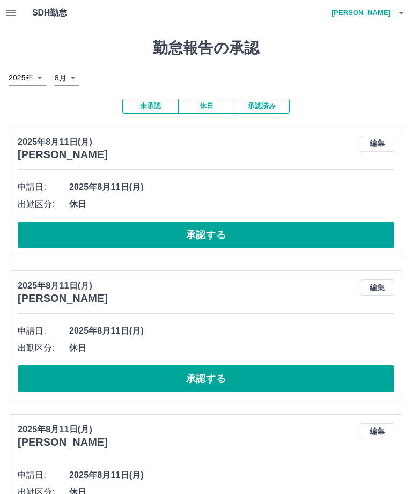
click at [268, 373] on button "承認する" at bounding box center [206, 378] width 376 height 27
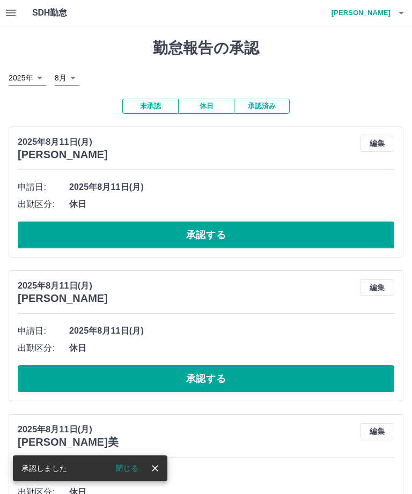
click at [245, 378] on button "承認する" at bounding box center [206, 378] width 376 height 27
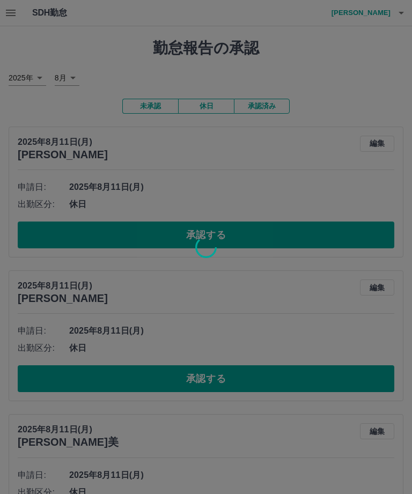
click at [251, 395] on div at bounding box center [206, 247] width 412 height 494
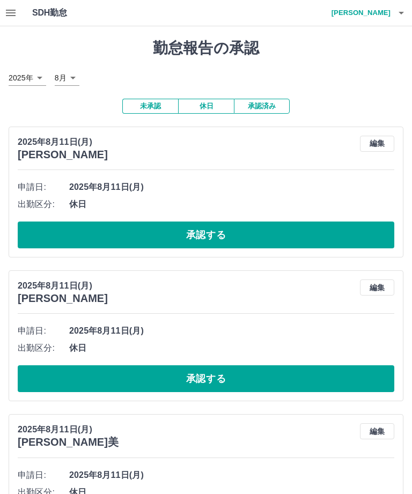
click at [255, 387] on button "承認する" at bounding box center [206, 378] width 376 height 27
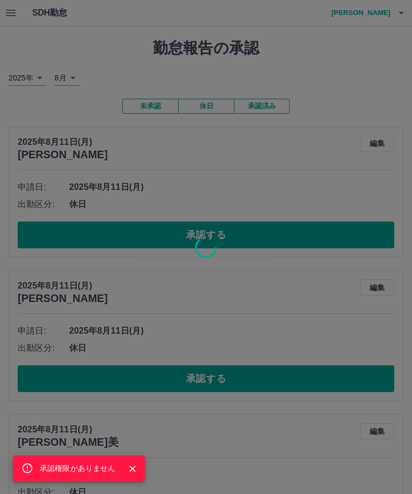
click at [132, 471] on icon "Close" at bounding box center [132, 468] width 11 height 11
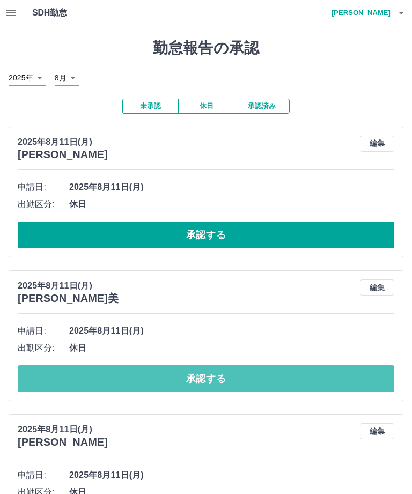
click at [263, 366] on button "承認する" at bounding box center [206, 378] width 376 height 27
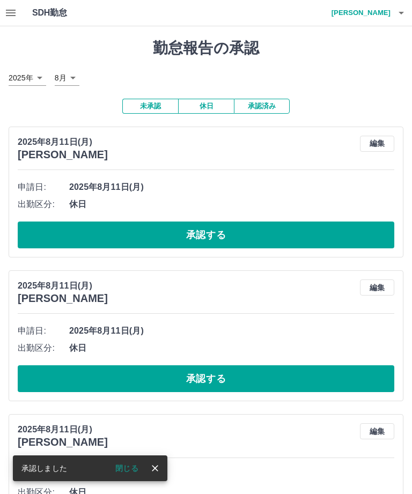
click at [257, 375] on button "承認する" at bounding box center [206, 378] width 376 height 27
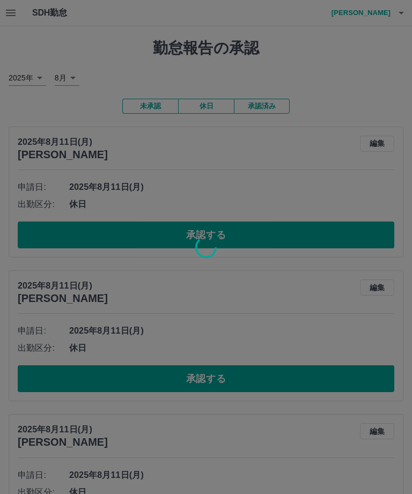
click at [257, 385] on div at bounding box center [206, 247] width 412 height 494
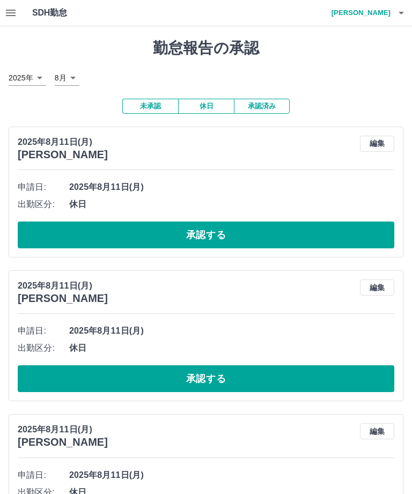
click at [261, 383] on button "承認する" at bounding box center [206, 378] width 376 height 27
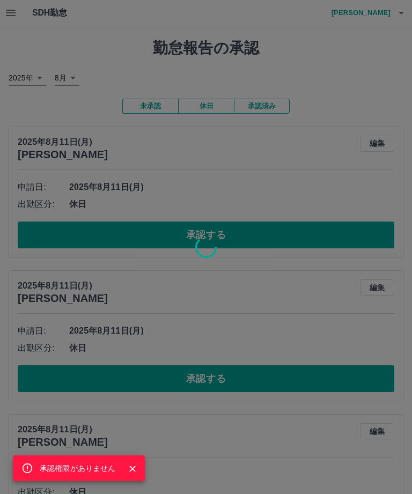
click at [133, 472] on icon "Close" at bounding box center [132, 468] width 11 height 11
click at [139, 467] on button "Close" at bounding box center [132, 468] width 16 height 16
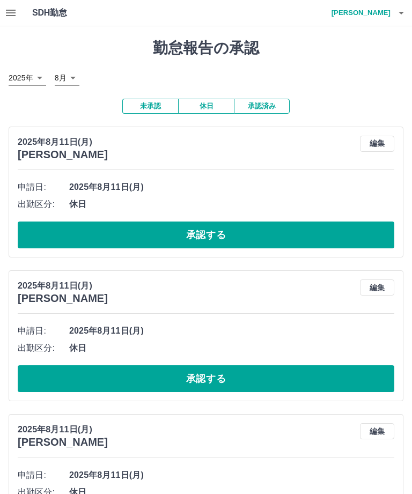
click at [258, 385] on button "承認する" at bounding box center [206, 378] width 376 height 27
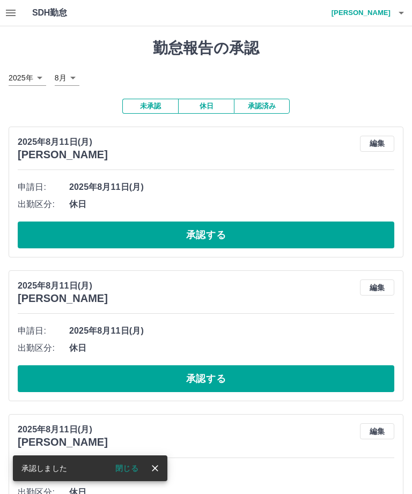
click at [261, 387] on button "承認する" at bounding box center [206, 378] width 376 height 27
click at [259, 388] on button "承認する" at bounding box center [206, 378] width 376 height 27
click at [264, 385] on button "承認する" at bounding box center [206, 378] width 376 height 27
click at [268, 385] on button "承認する" at bounding box center [206, 378] width 376 height 27
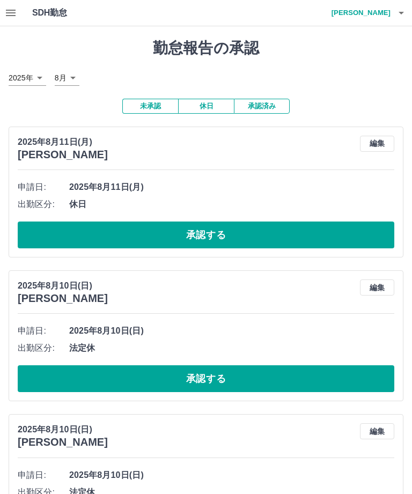
click at [271, 382] on button "承認する" at bounding box center [206, 378] width 376 height 27
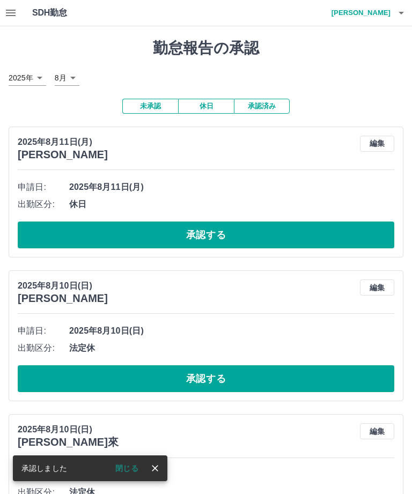
click at [270, 380] on button "承認する" at bounding box center [206, 378] width 376 height 27
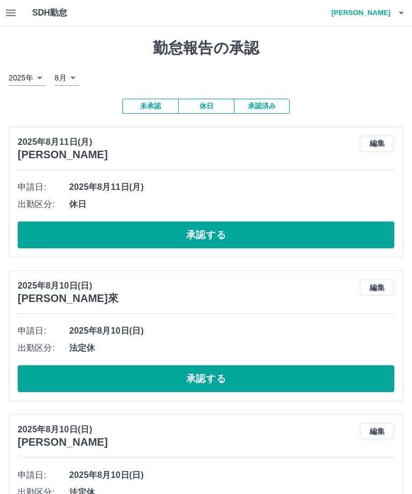
click at [268, 377] on button "承認する" at bounding box center [206, 378] width 376 height 27
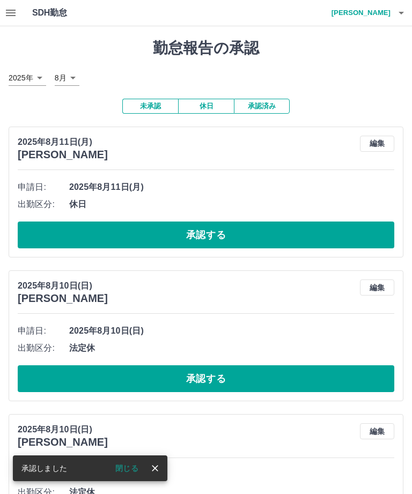
click at [269, 376] on button "承認する" at bounding box center [206, 378] width 376 height 27
click at [209, 107] on button "休日" at bounding box center [206, 106] width 56 height 15
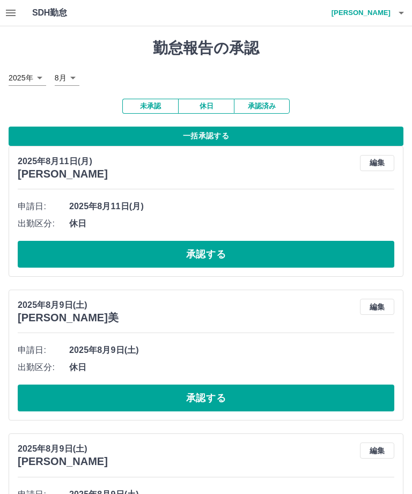
click at [318, 134] on button "一括承認する" at bounding box center [206, 136] width 395 height 19
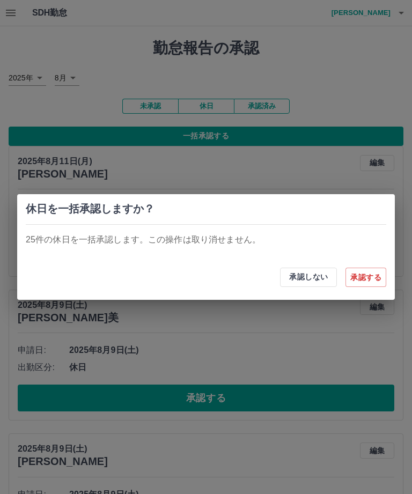
click at [367, 273] on button "承認する" at bounding box center [365, 277] width 41 height 19
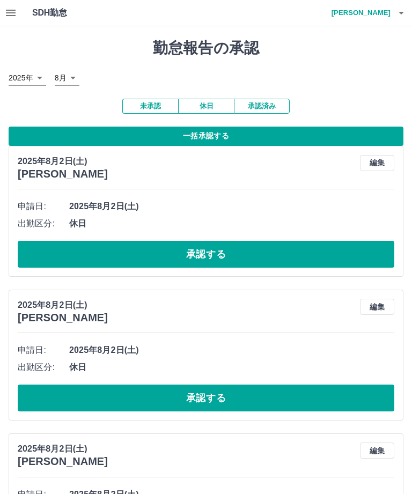
click at [351, 136] on button "一括承認する" at bounding box center [206, 136] width 395 height 19
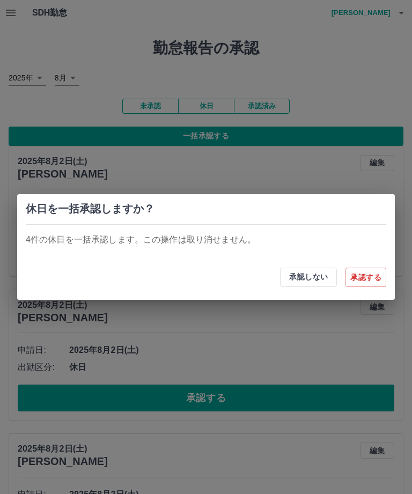
click at [370, 285] on button "承認する" at bounding box center [365, 277] width 41 height 19
